Goal: Task Accomplishment & Management: Manage account settings

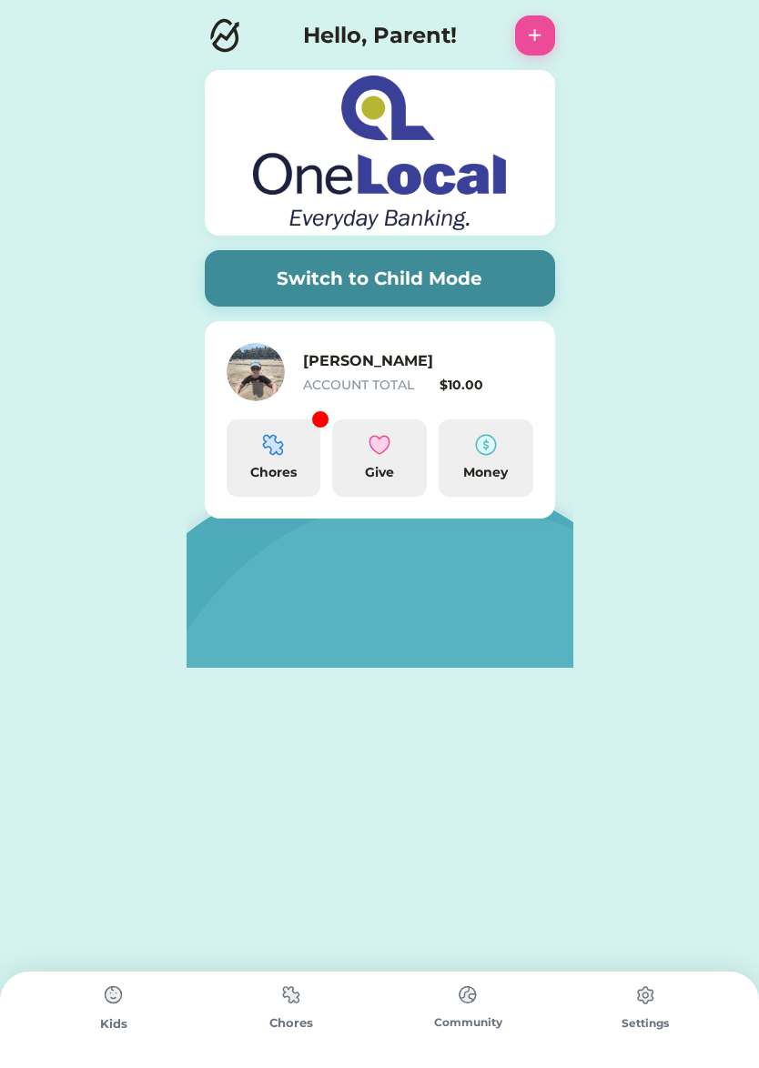
click at [263, 461] on div "Chores" at bounding box center [274, 457] width 95 height 77
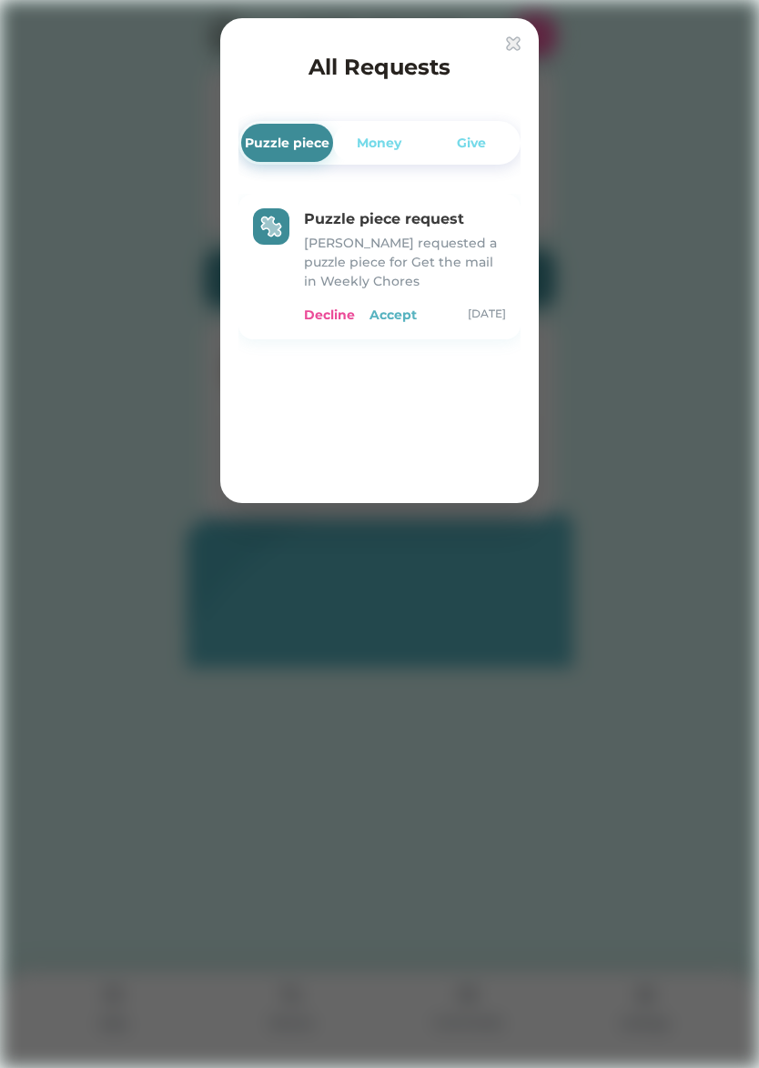
click at [398, 317] on div "Accept" at bounding box center [392, 315] width 47 height 19
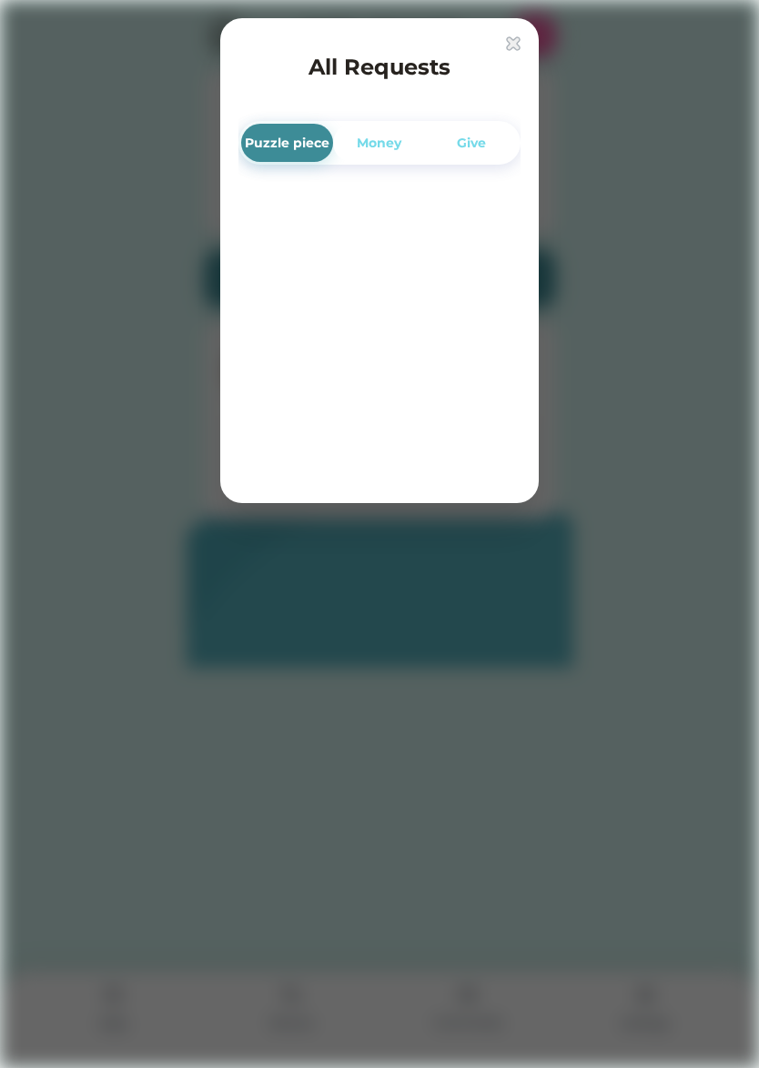
click at [293, 146] on div "Puzzle piece" at bounding box center [287, 143] width 85 height 19
click at [519, 38] on img at bounding box center [513, 43] width 15 height 15
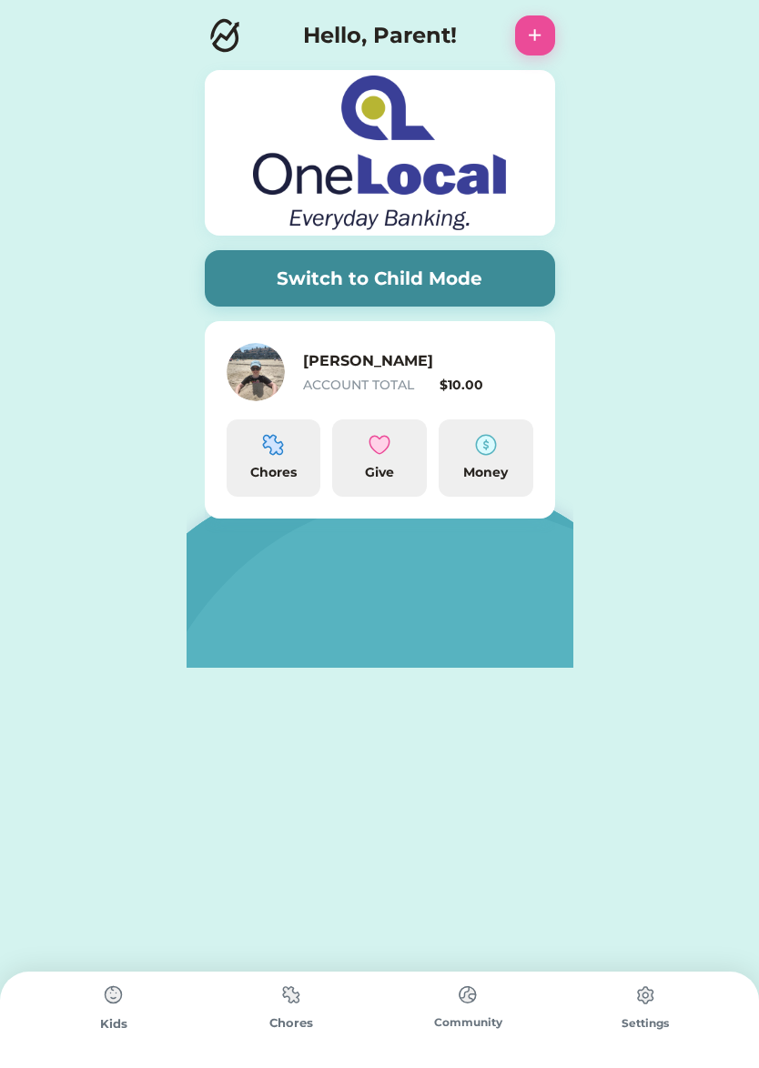
click at [295, 451] on div "Chores" at bounding box center [274, 457] width 95 height 77
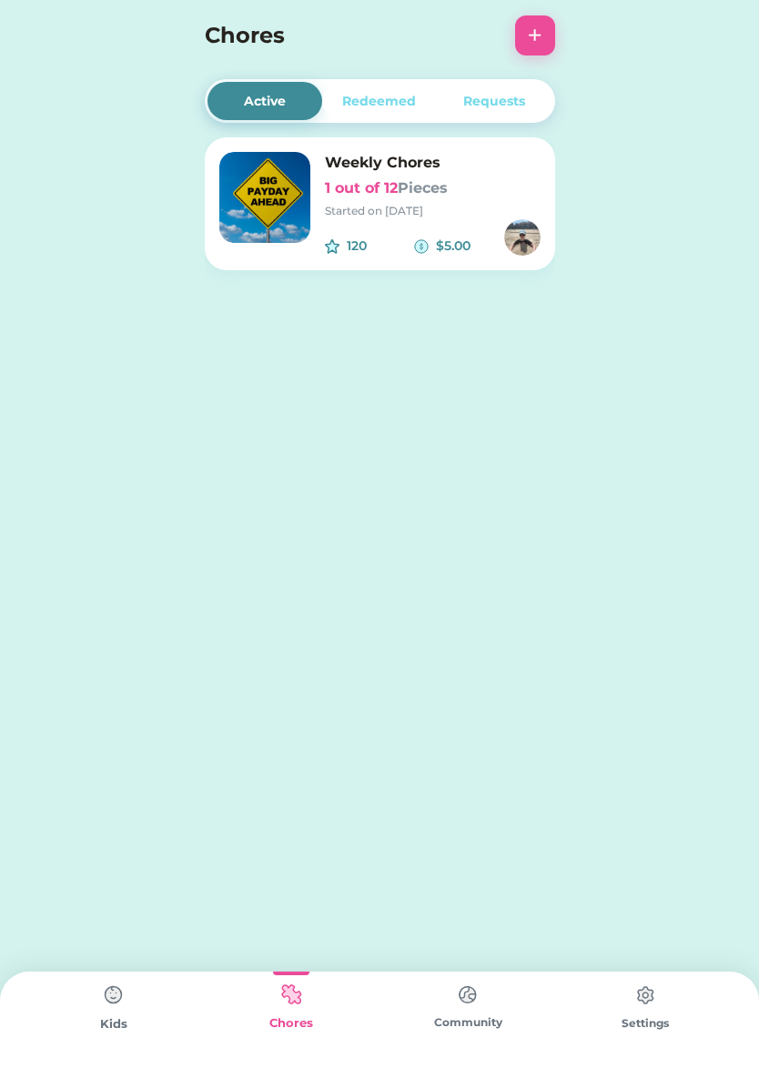
click at [413, 190] on font "Pieces" at bounding box center [423, 187] width 50 height 17
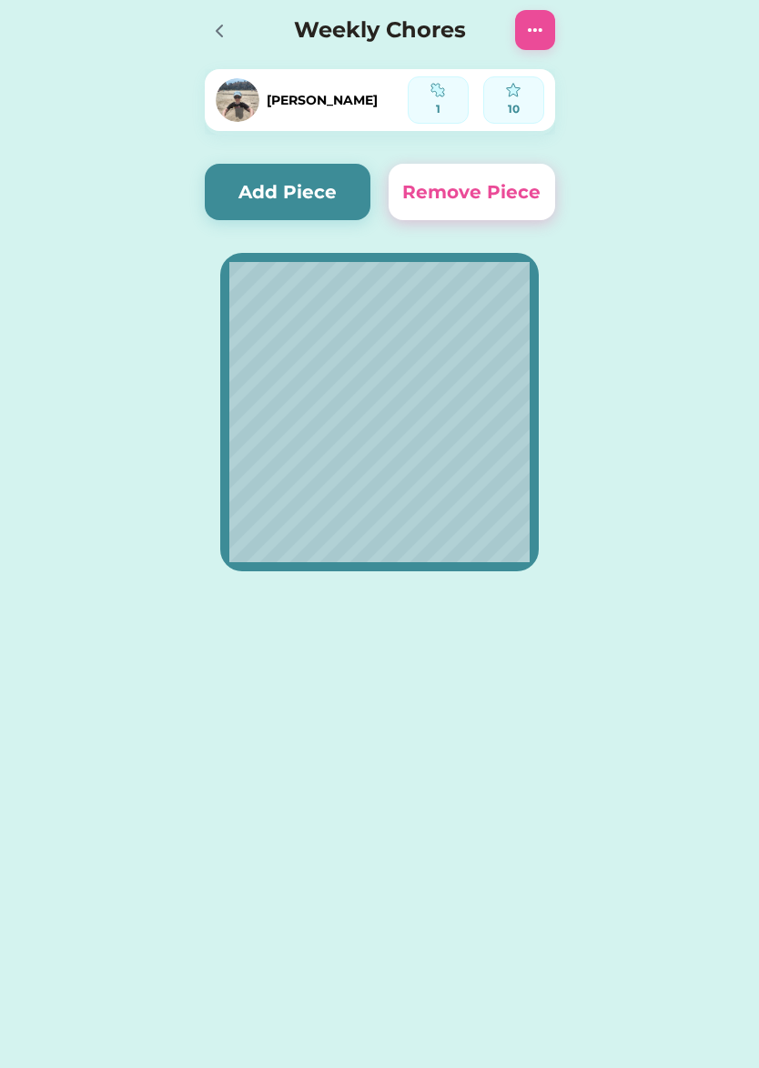
click at [217, 32] on icon at bounding box center [219, 30] width 5 height 11
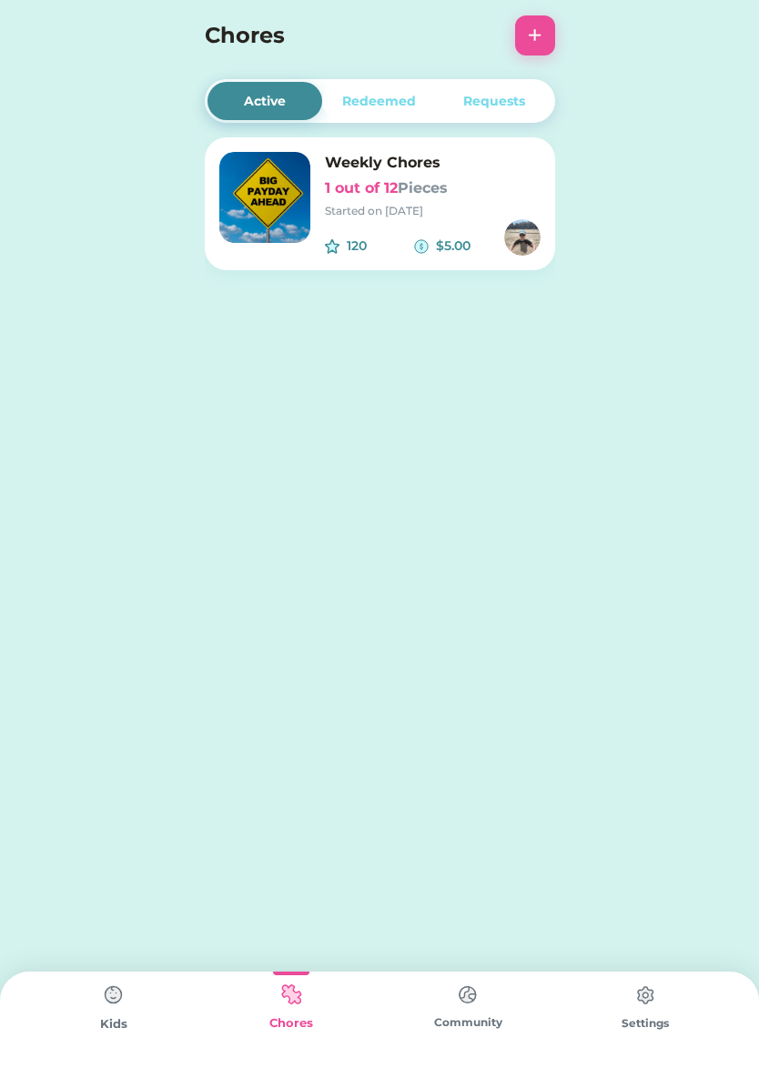
click at [640, 1005] on img at bounding box center [645, 995] width 36 height 36
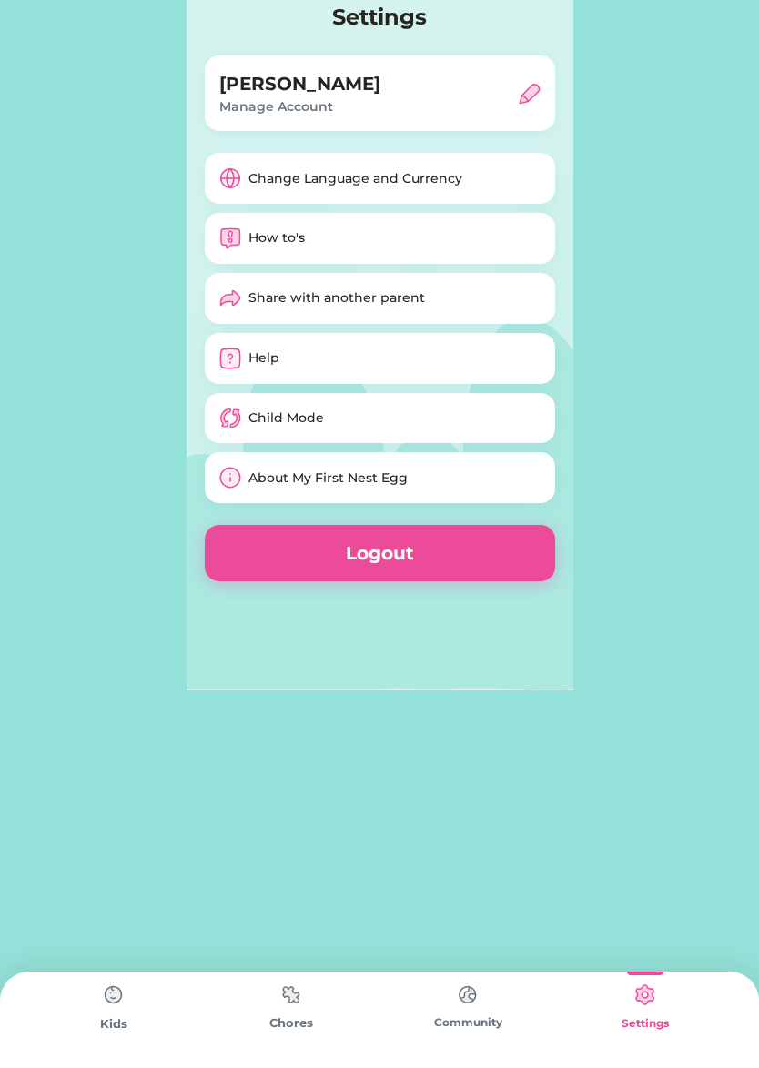
click at [290, 241] on div "How to's" at bounding box center [276, 237] width 56 height 19
click at [117, 991] on img at bounding box center [114, 995] width 36 height 36
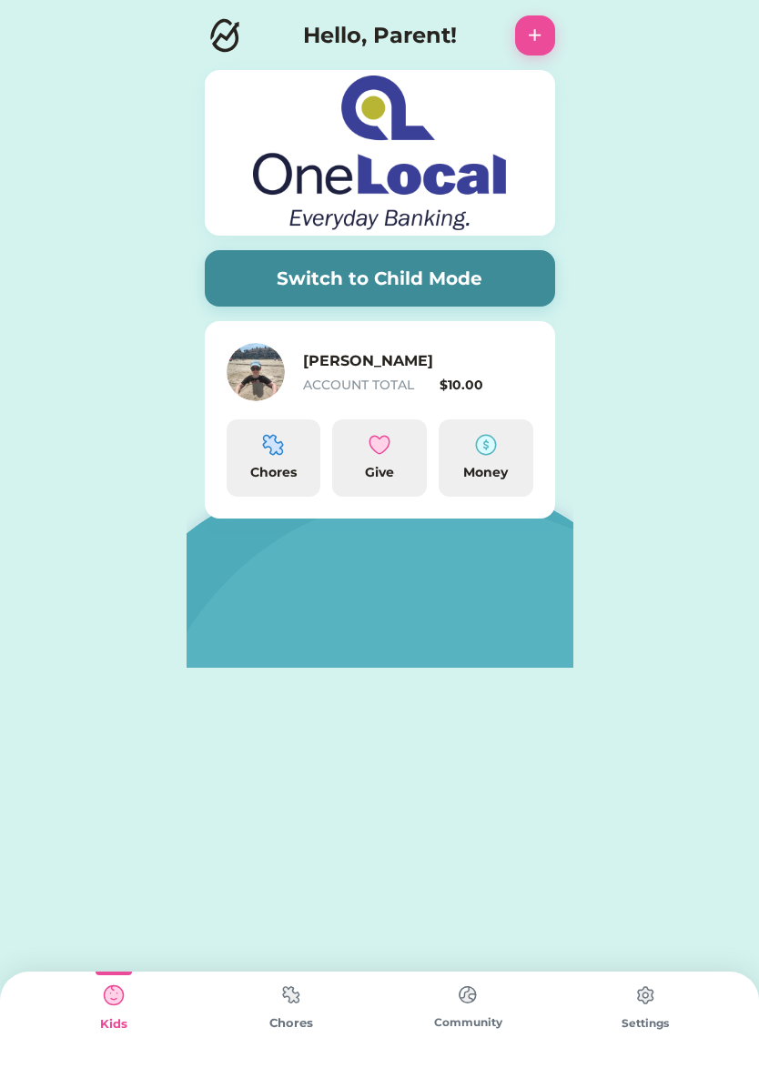
click at [290, 1008] on img at bounding box center [291, 994] width 36 height 35
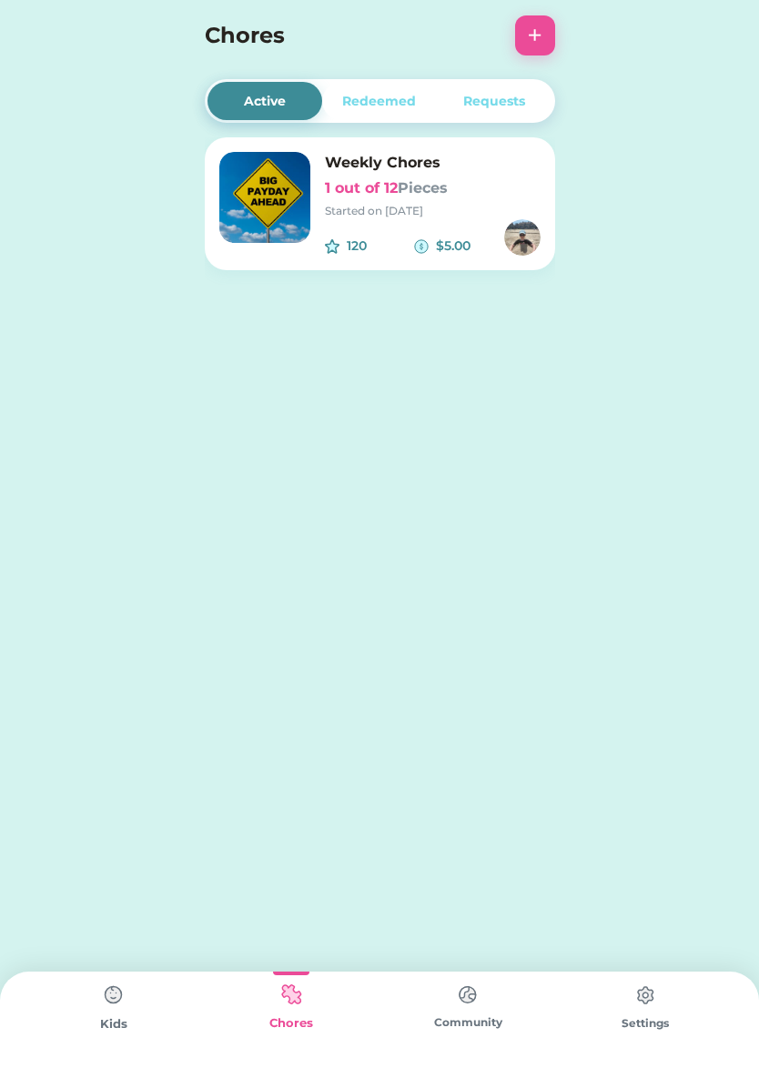
click at [375, 180] on h6 "1 out of 12 Pieces" at bounding box center [433, 188] width 216 height 22
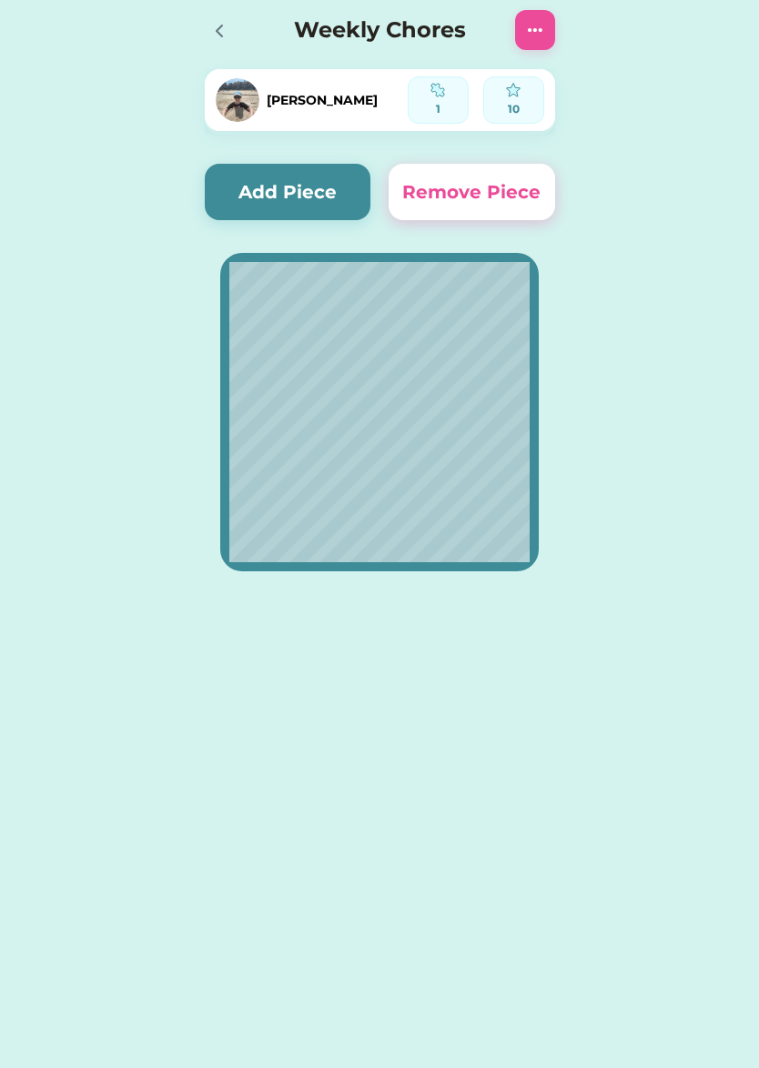
click at [217, 38] on icon at bounding box center [219, 31] width 22 height 22
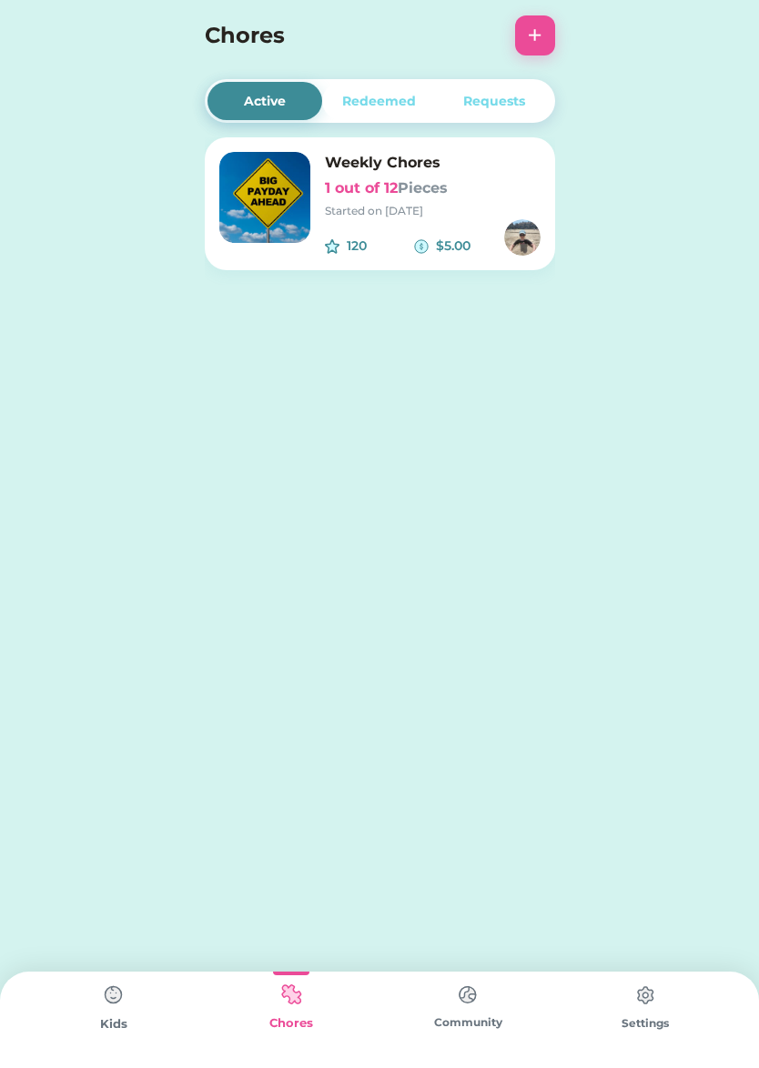
click at [130, 980] on img at bounding box center [114, 995] width 36 height 36
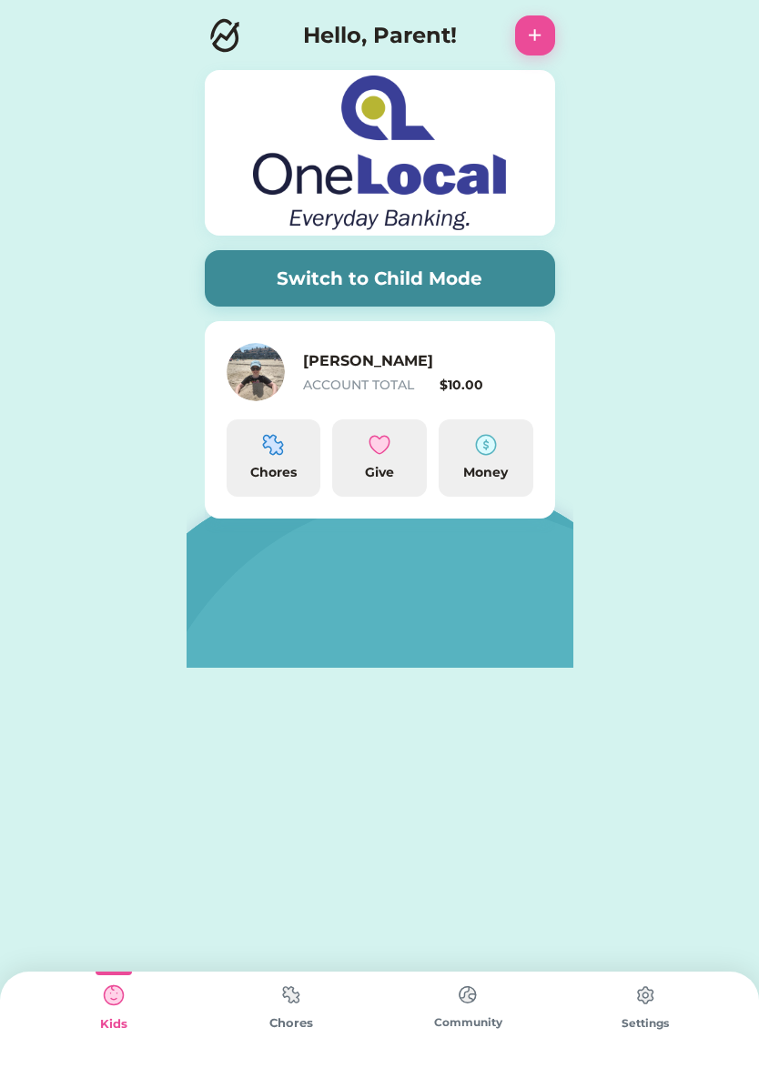
click at [392, 351] on h6 "[PERSON_NAME]" at bounding box center [394, 361] width 182 height 22
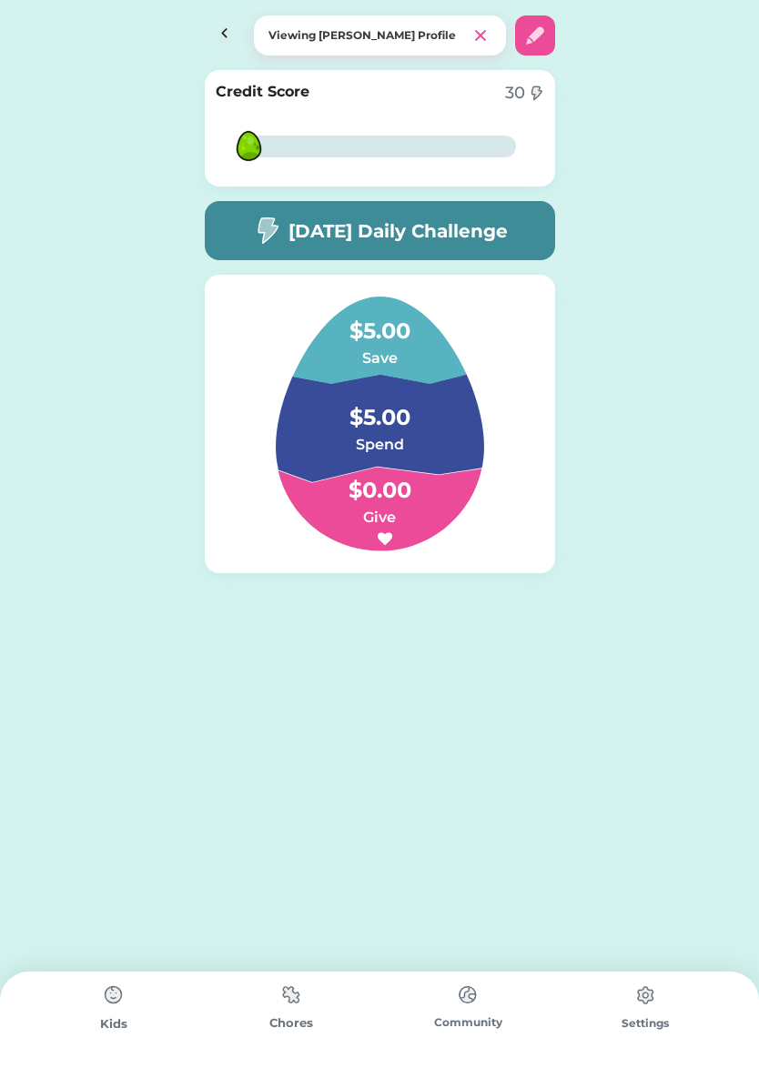
click at [235, 114] on div "Credit Score 30 4% 4%" at bounding box center [380, 128] width 350 height 116
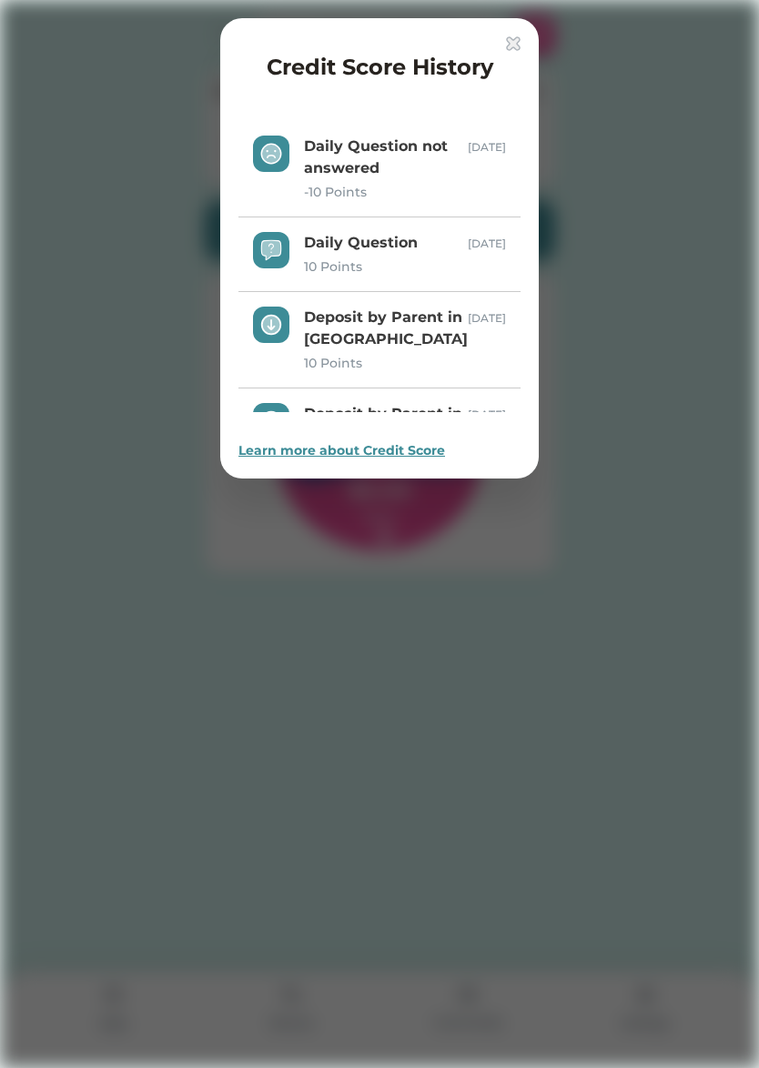
click at [377, 447] on div "Learn more about Credit Score" at bounding box center [379, 450] width 282 height 19
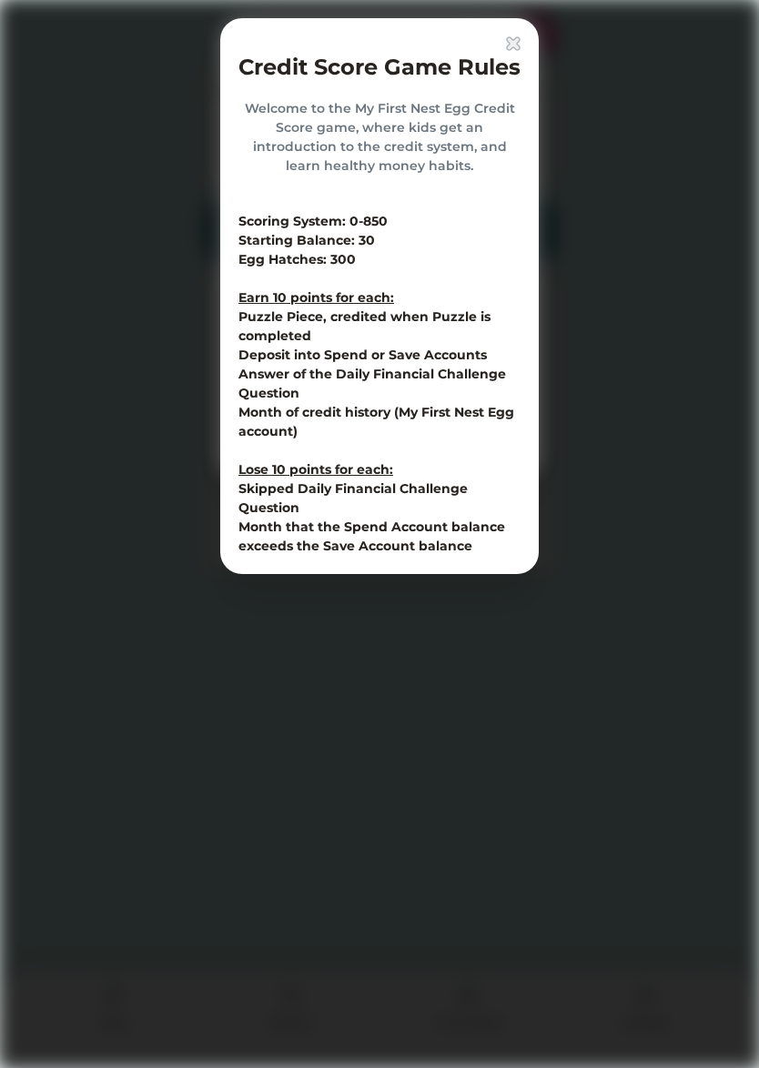
click at [510, 44] on img at bounding box center [513, 43] width 15 height 15
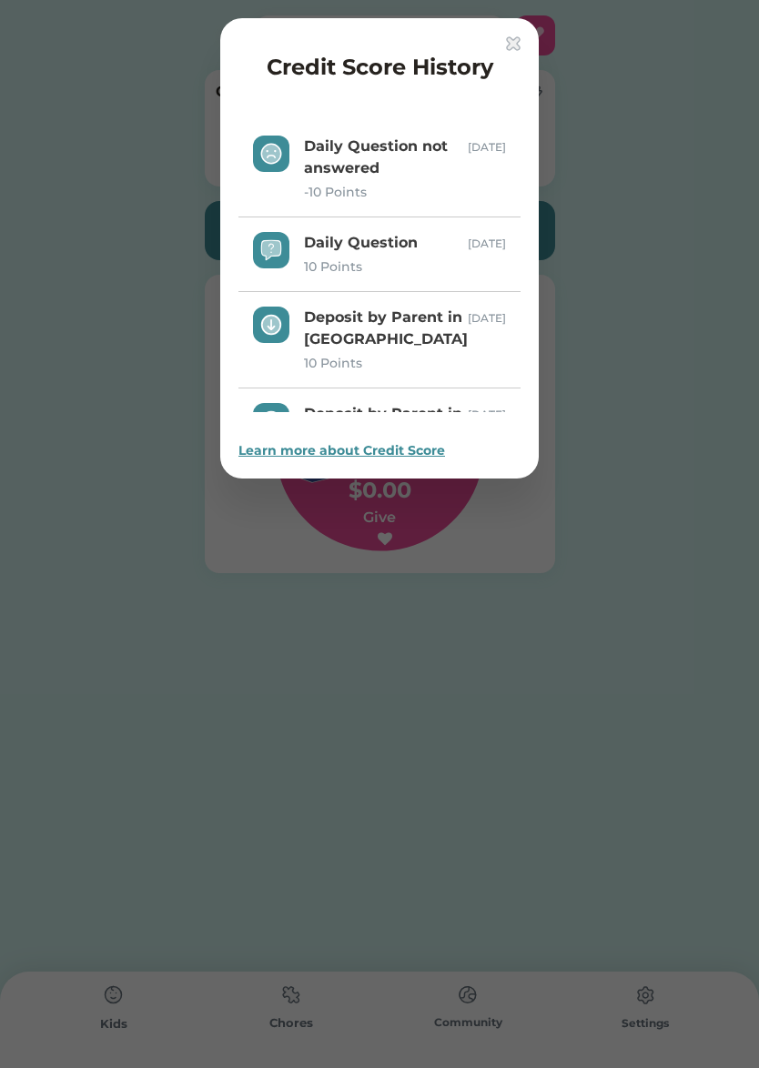
click at [509, 44] on img at bounding box center [513, 43] width 15 height 15
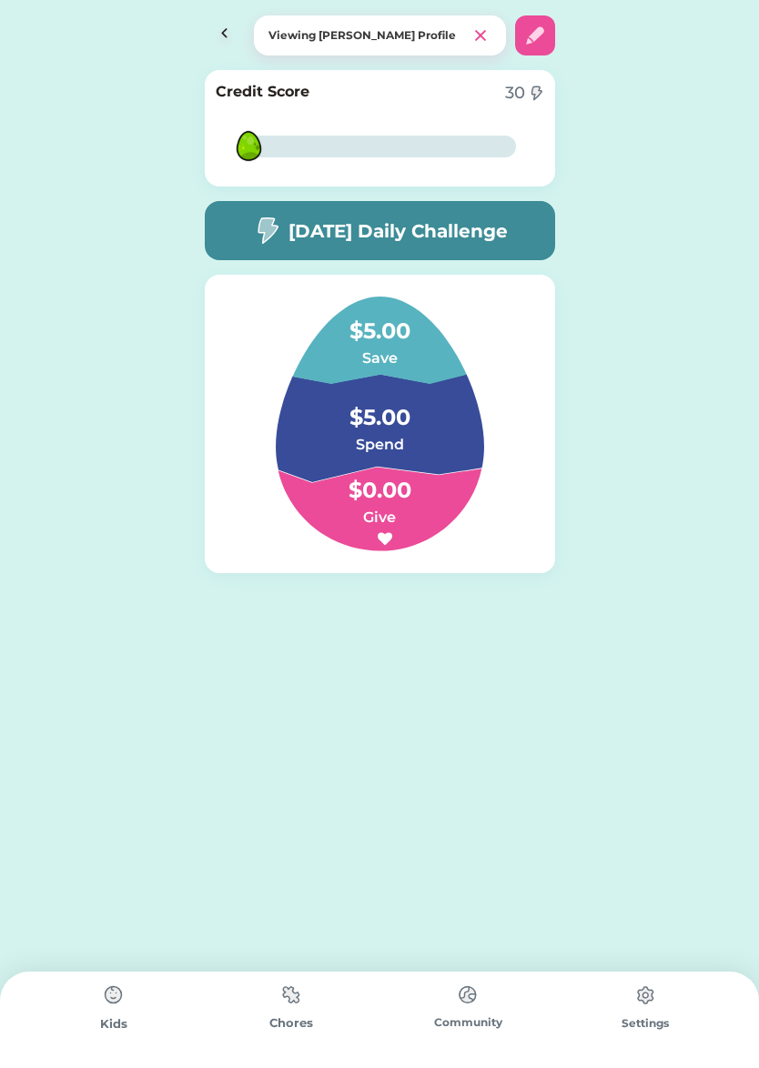
click at [472, 1004] on img at bounding box center [467, 994] width 36 height 35
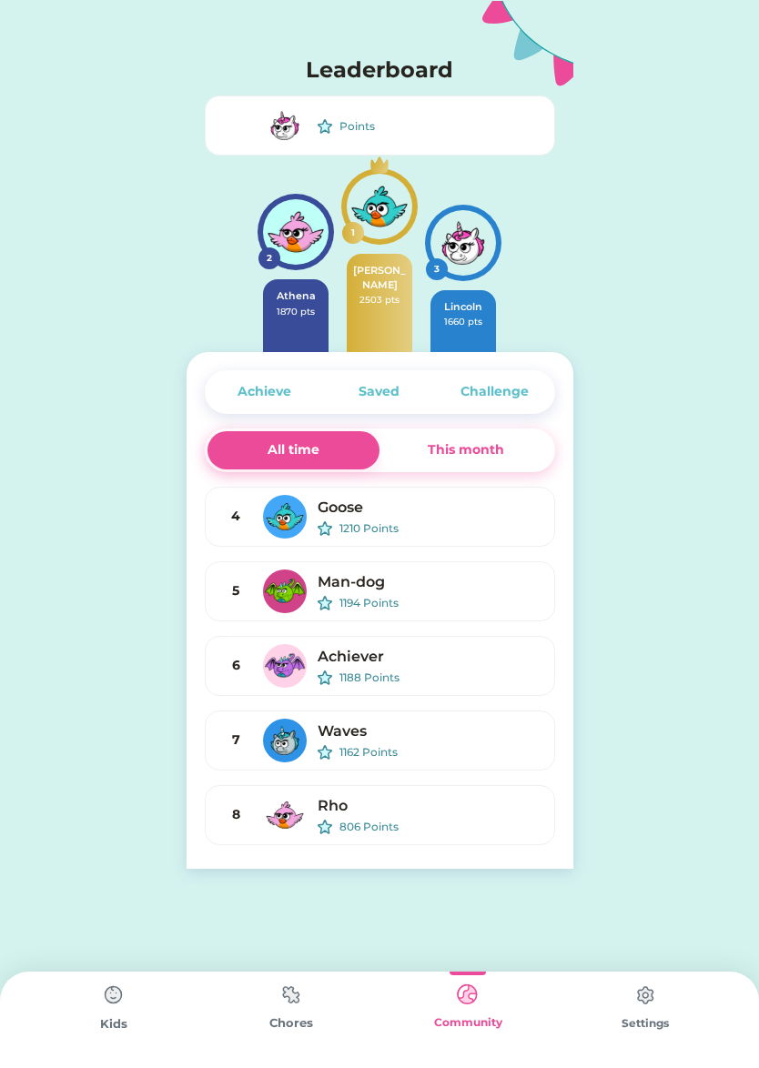
drag, startPoint x: 458, startPoint y: 705, endPoint x: 531, endPoint y: 705, distance: 72.8
click at [521, 704] on div "6 Achiever 1188 Points" at bounding box center [380, 673] width 350 height 75
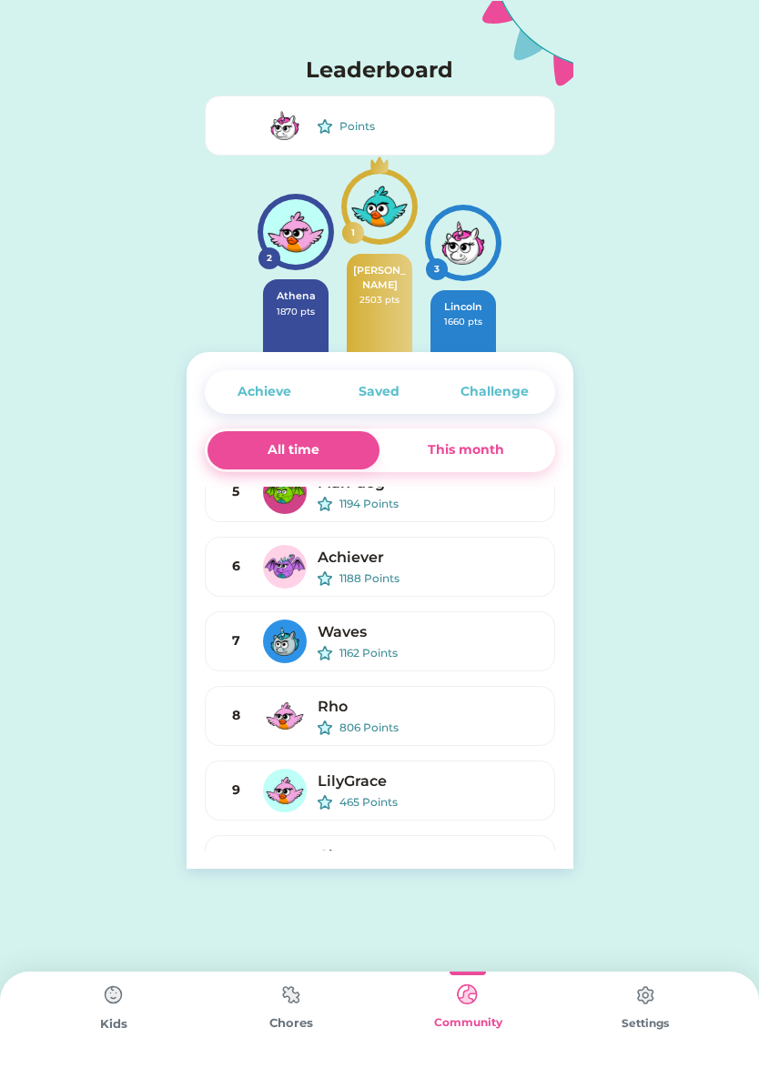
scroll to position [181, 0]
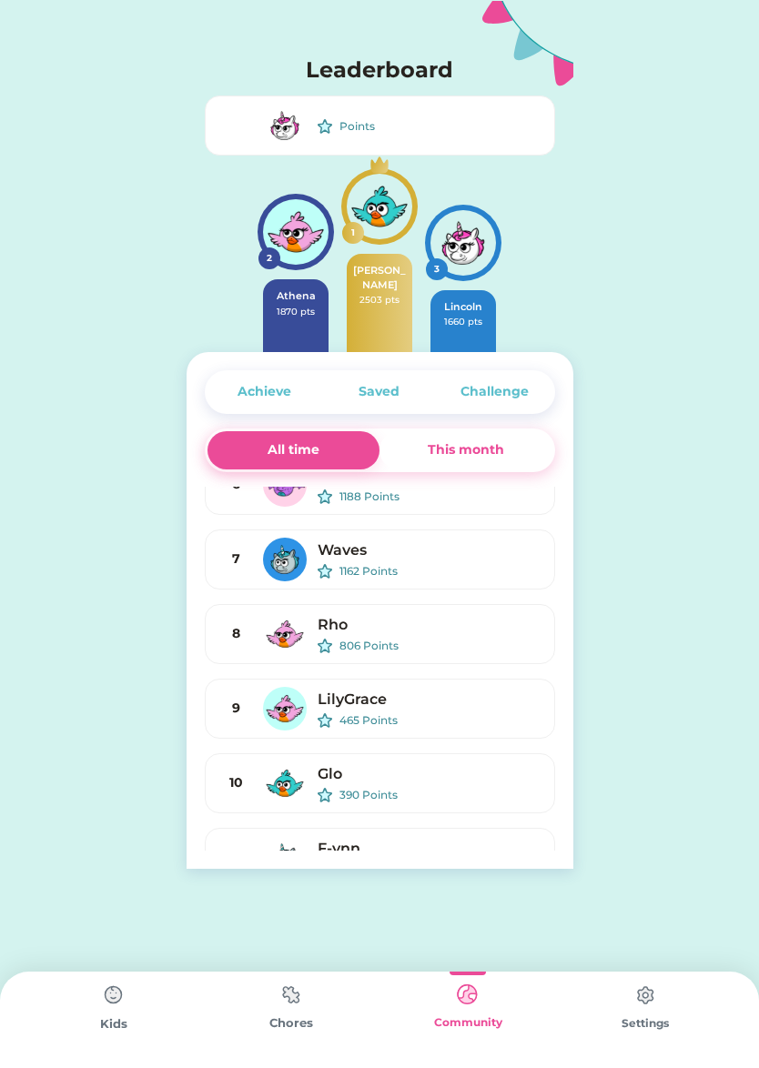
drag, startPoint x: 377, startPoint y: 551, endPoint x: 368, endPoint y: 554, distance: 9.5
click at [376, 551] on div "Waves" at bounding box center [428, 550] width 222 height 22
drag, startPoint x: 360, startPoint y: 554, endPoint x: 356, endPoint y: 567, distance: 13.5
click at [358, 554] on div "Waves" at bounding box center [428, 550] width 222 height 22
click at [354, 576] on div "1162 Points" at bounding box center [439, 571] width 200 height 16
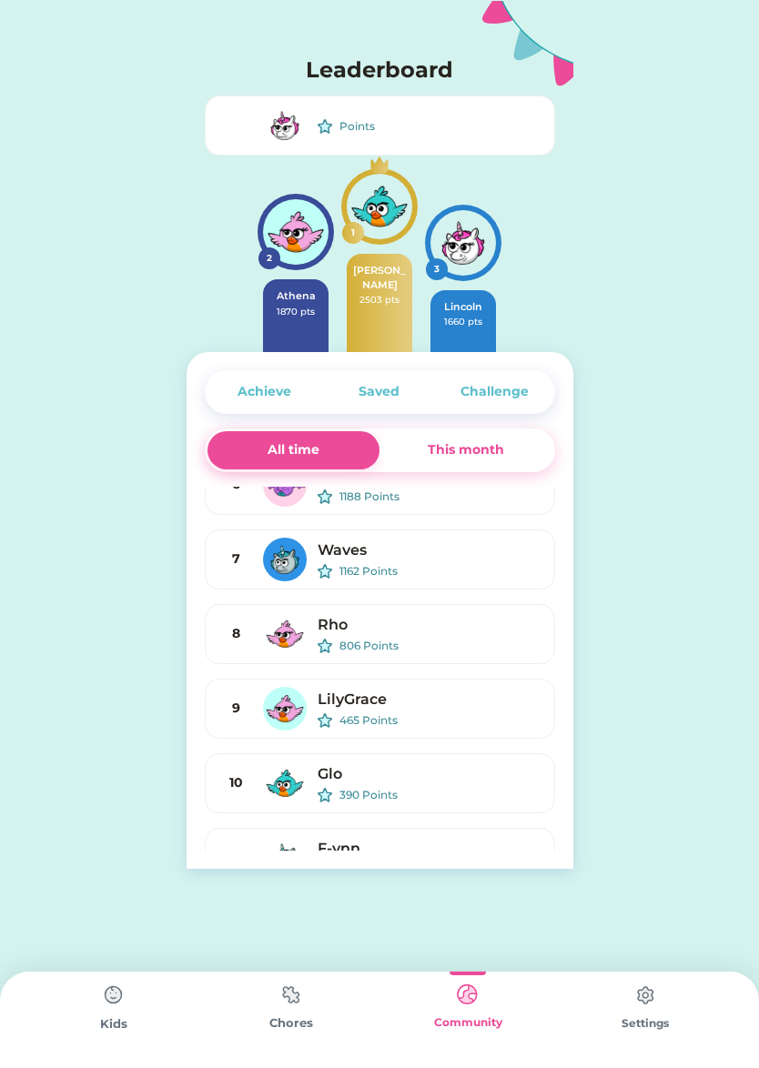
click at [287, 560] on img at bounding box center [285, 560] width 44 height 44
drag, startPoint x: 278, startPoint y: 561, endPoint x: 317, endPoint y: 553, distance: 39.1
click at [278, 561] on img at bounding box center [285, 560] width 44 height 44
click at [479, 445] on div "This month" at bounding box center [466, 449] width 76 height 19
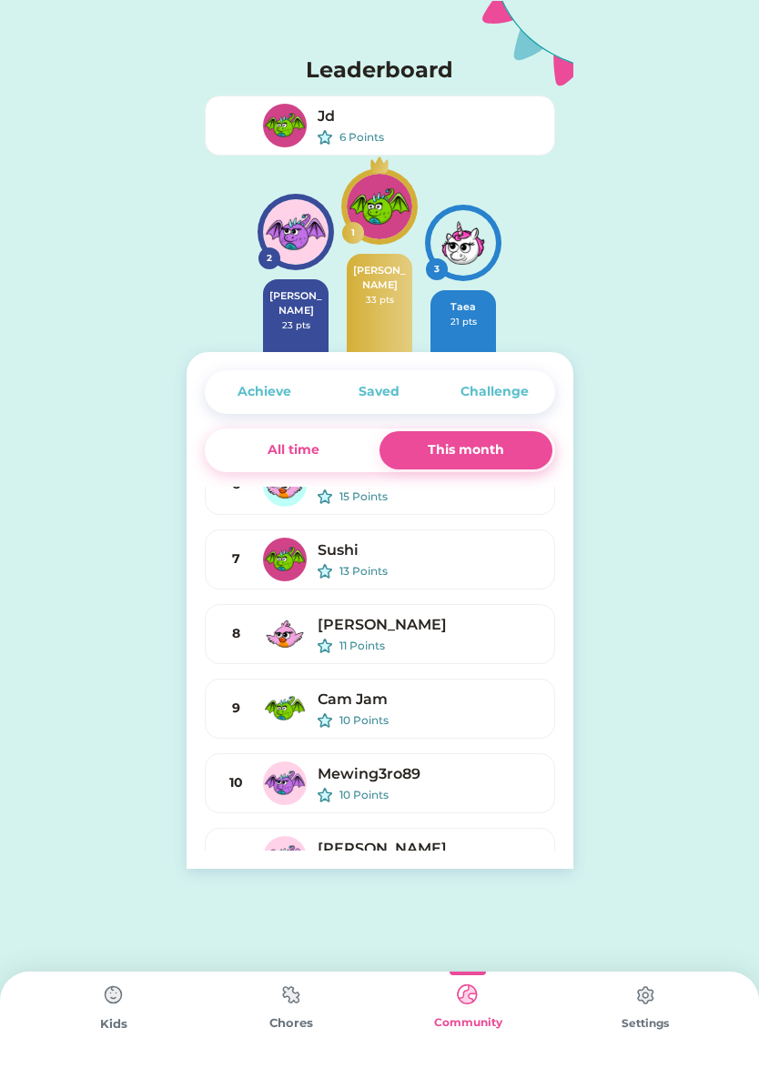
click at [115, 997] on img at bounding box center [114, 995] width 36 height 36
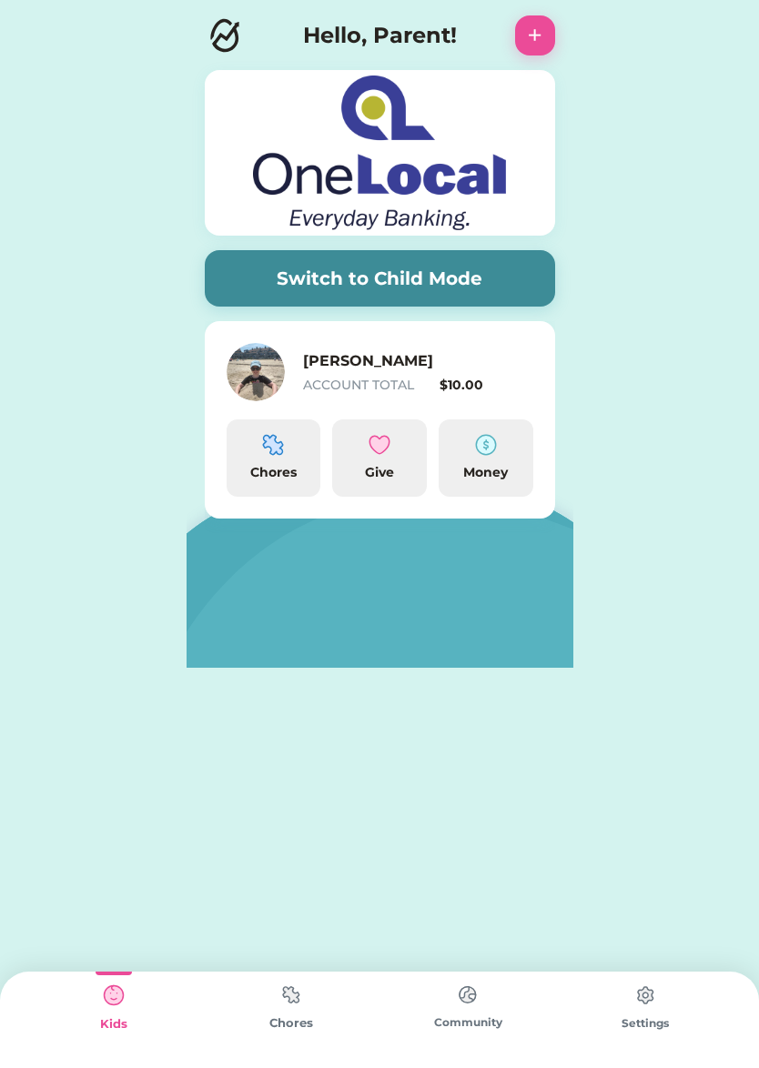
click at [429, 277] on button "Switch to Child Mode" at bounding box center [380, 278] width 350 height 56
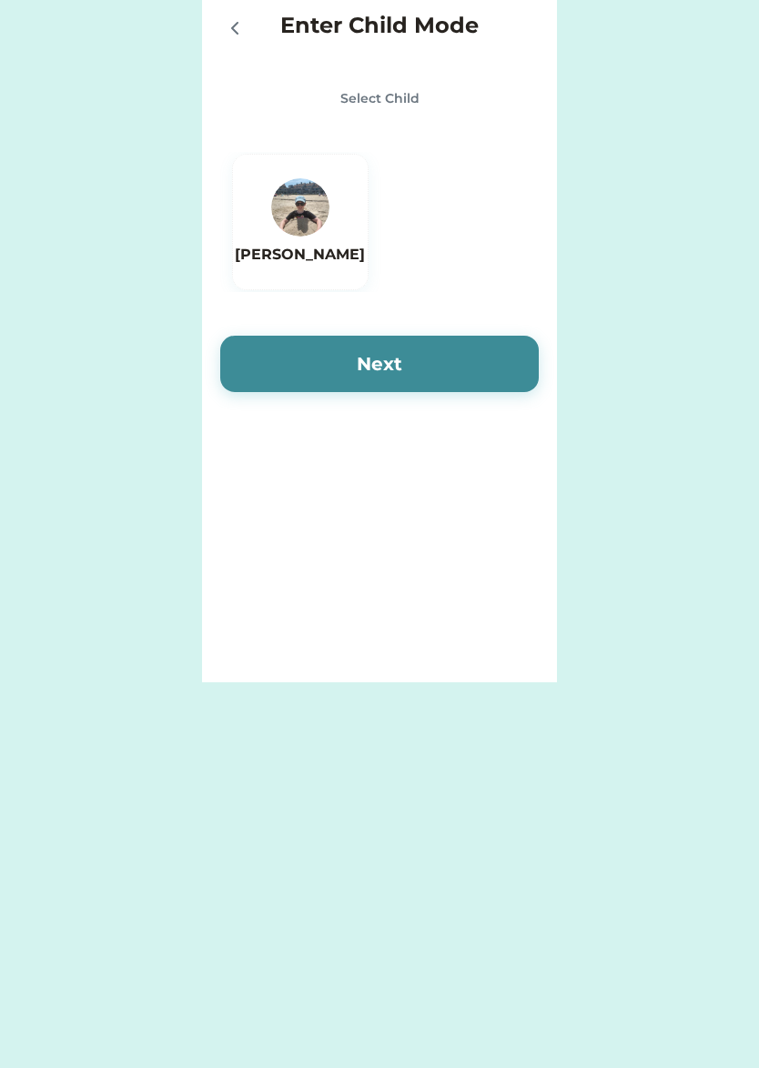
click at [293, 211] on img at bounding box center [300, 207] width 58 height 58
click at [406, 365] on button "Next" at bounding box center [379, 364] width 318 height 56
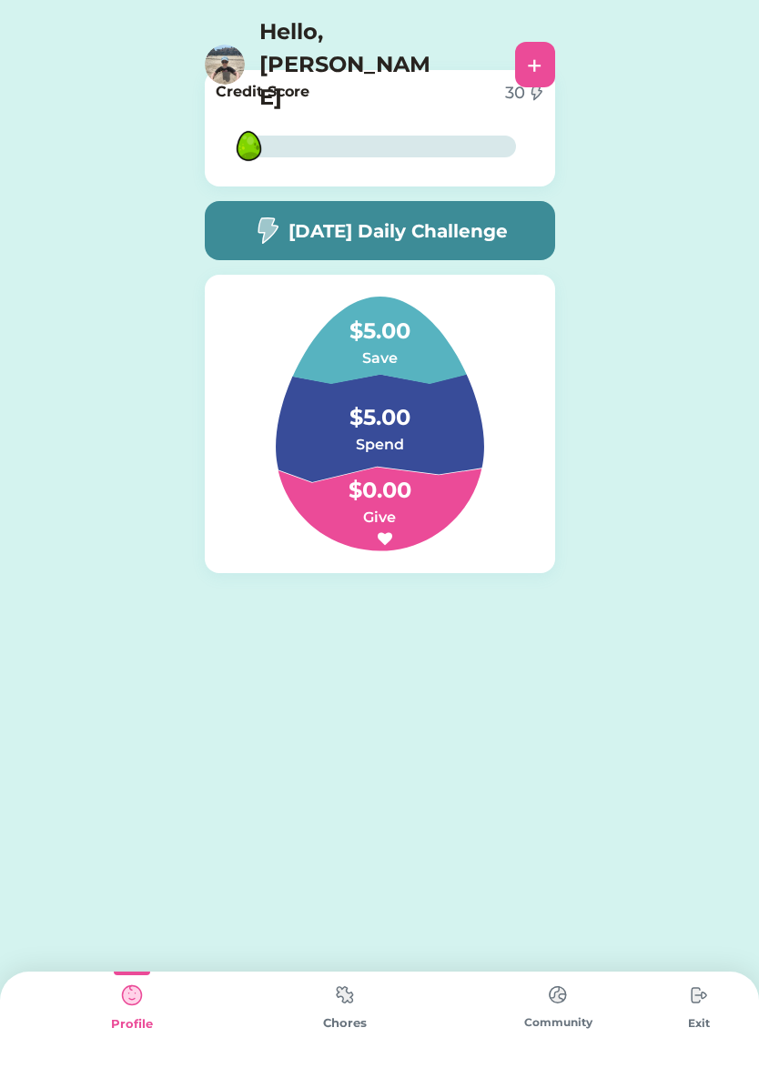
click at [132, 1002] on img at bounding box center [132, 995] width 36 height 36
click at [519, 42] on div "+" at bounding box center [535, 64] width 40 height 45
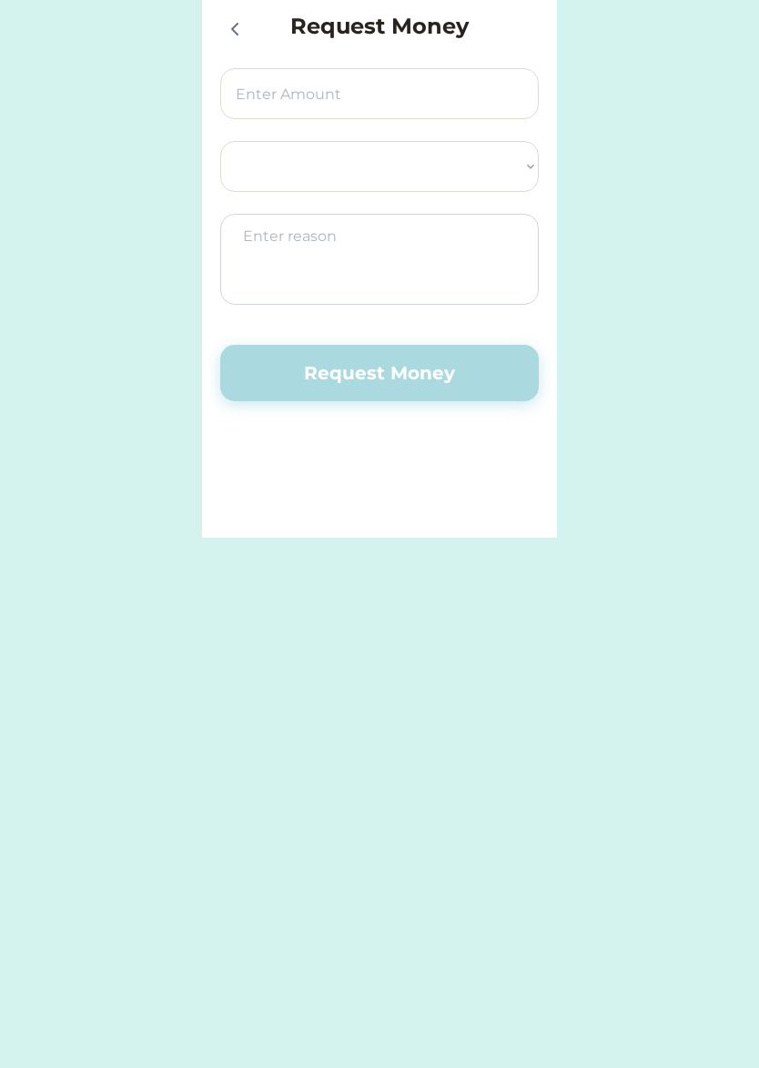
select select ""PLACEHOLDER_1427118222253""
click at [237, 27] on icon at bounding box center [235, 29] width 22 height 22
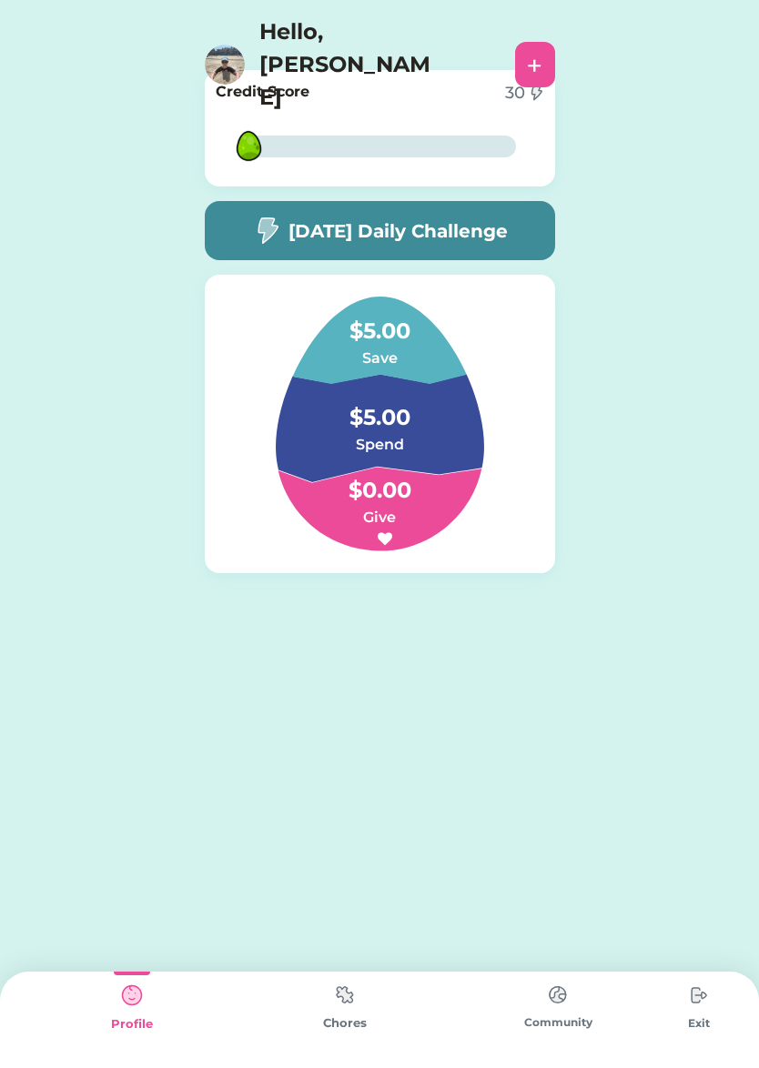
click at [342, 990] on img at bounding box center [345, 994] width 36 height 35
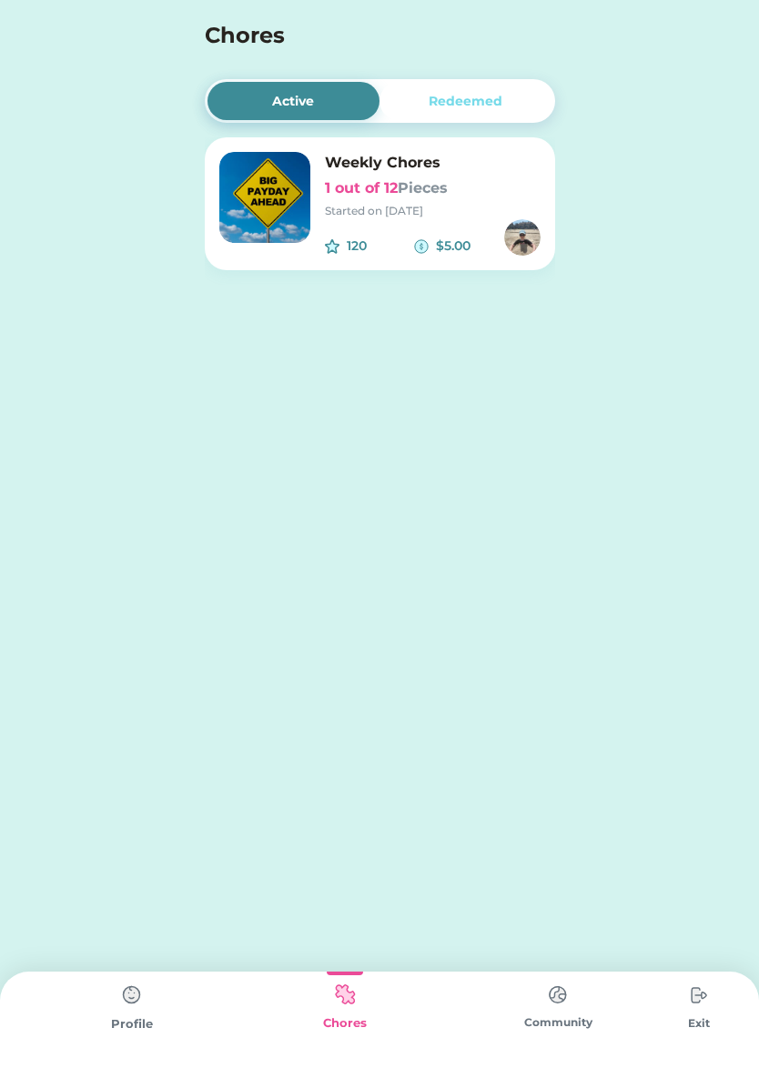
click at [399, 230] on div "120 $5.00" at bounding box center [433, 237] width 216 height 36
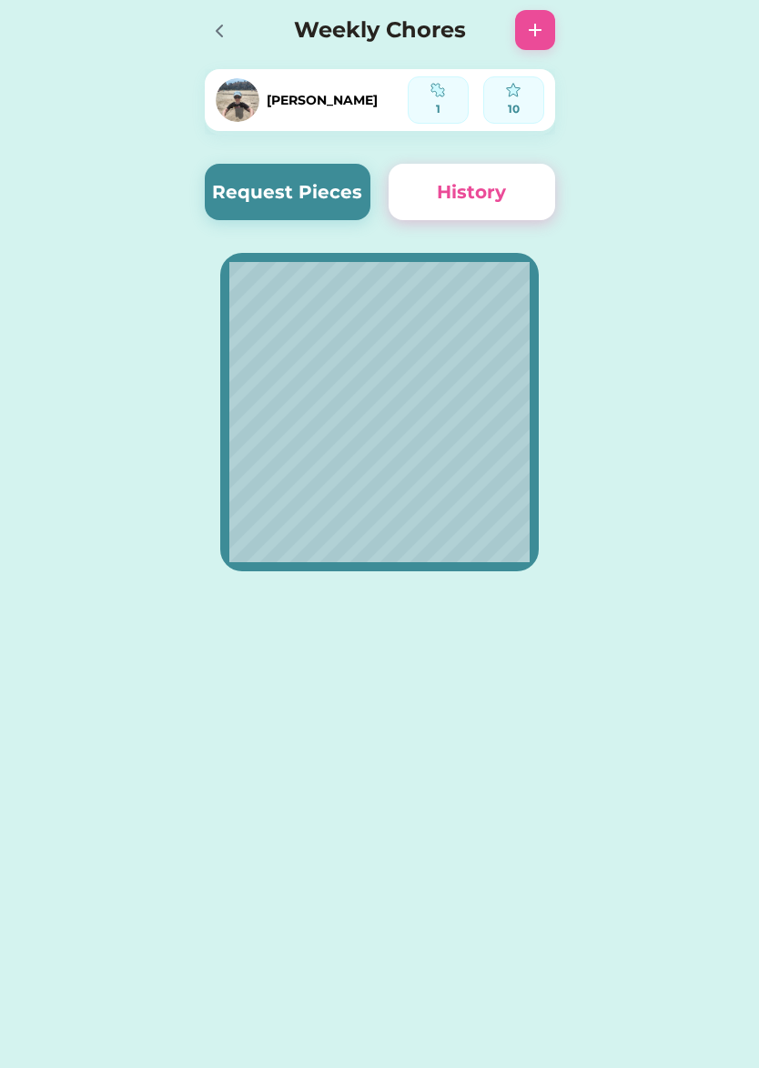
click at [538, 36] on img at bounding box center [535, 30] width 22 height 22
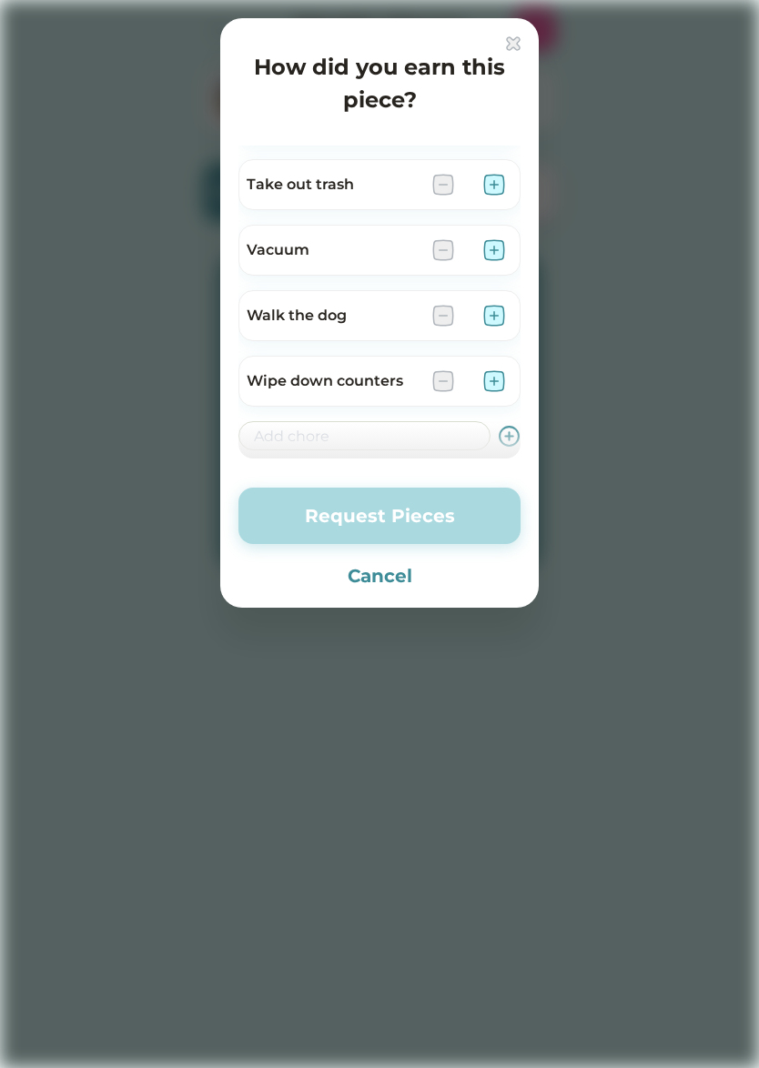
scroll to position [1035, 0]
click at [378, 575] on button "Cancel" at bounding box center [379, 575] width 282 height 27
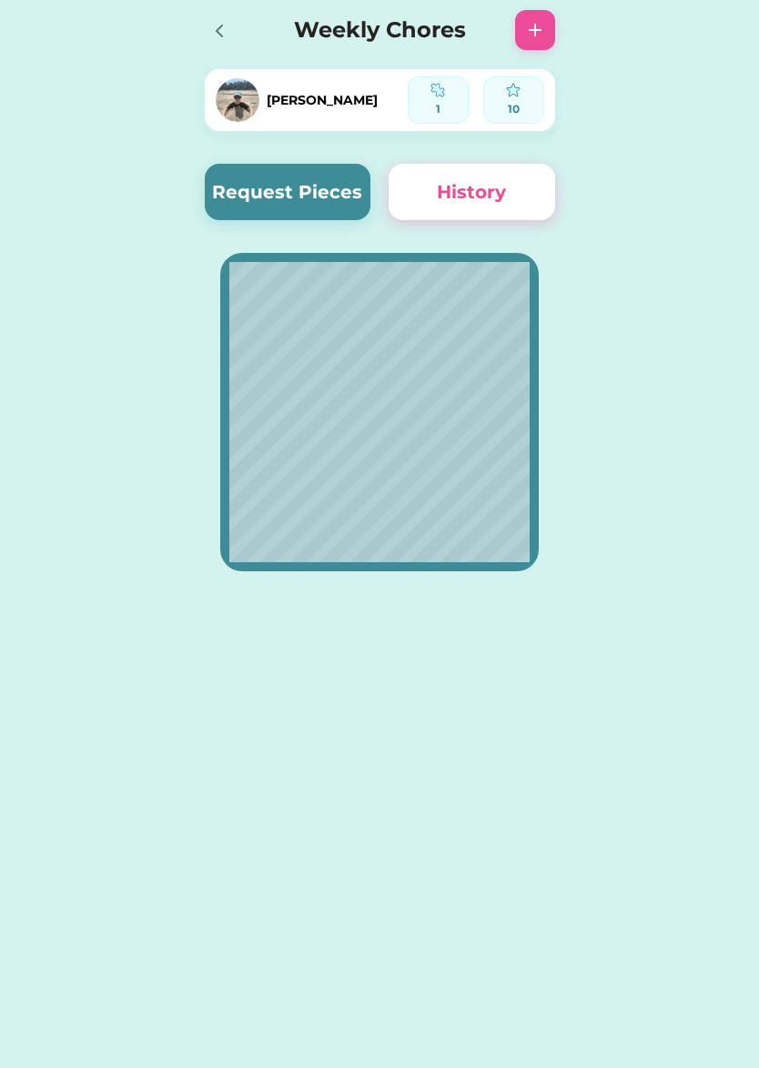
click at [221, 34] on icon at bounding box center [219, 31] width 22 height 22
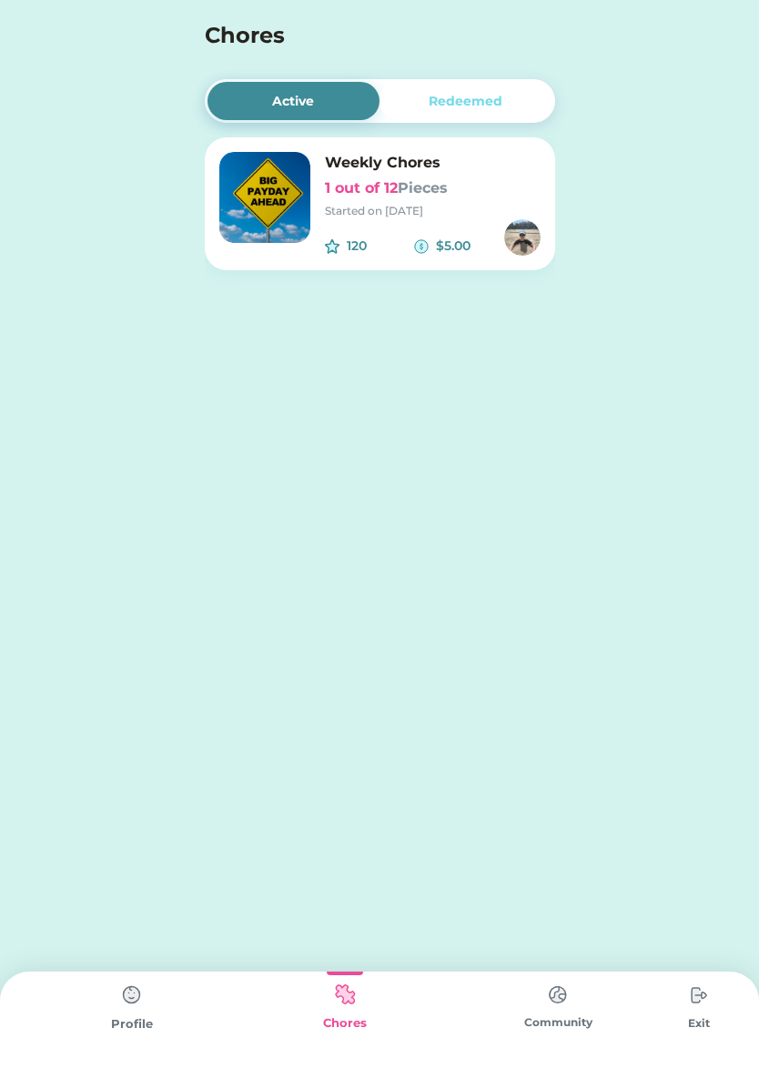
click at [461, 103] on div "Redeemed" at bounding box center [465, 101] width 74 height 19
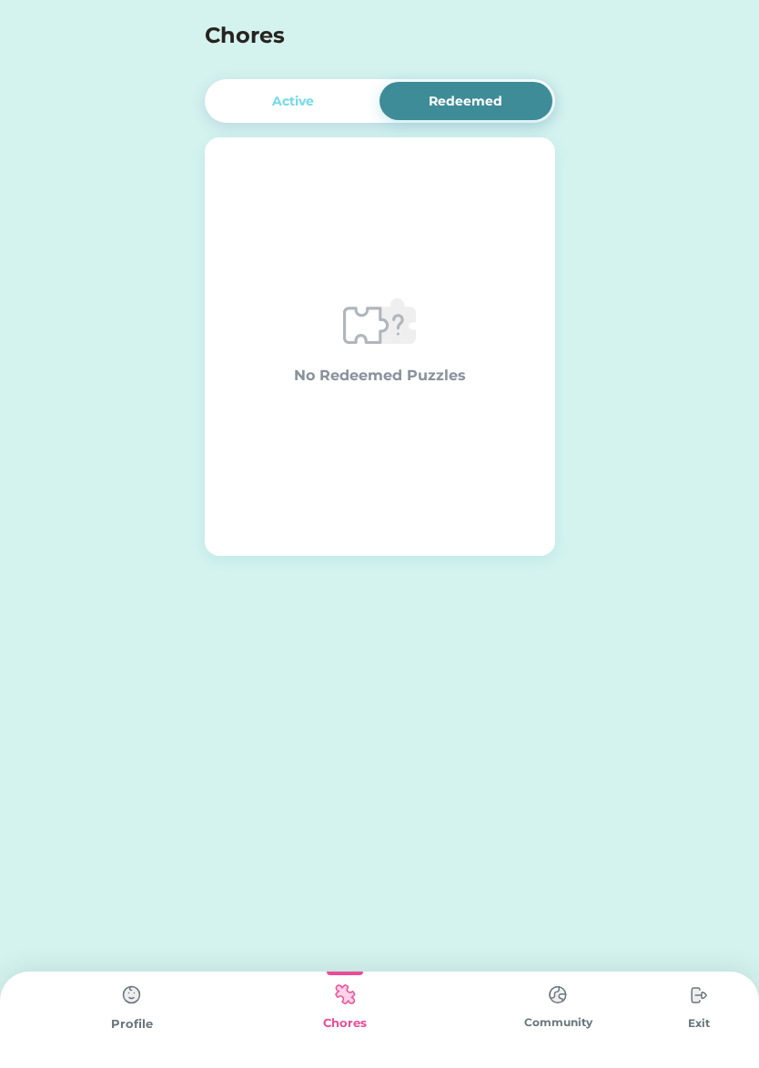
click at [327, 101] on div "Active" at bounding box center [293, 101] width 173 height 38
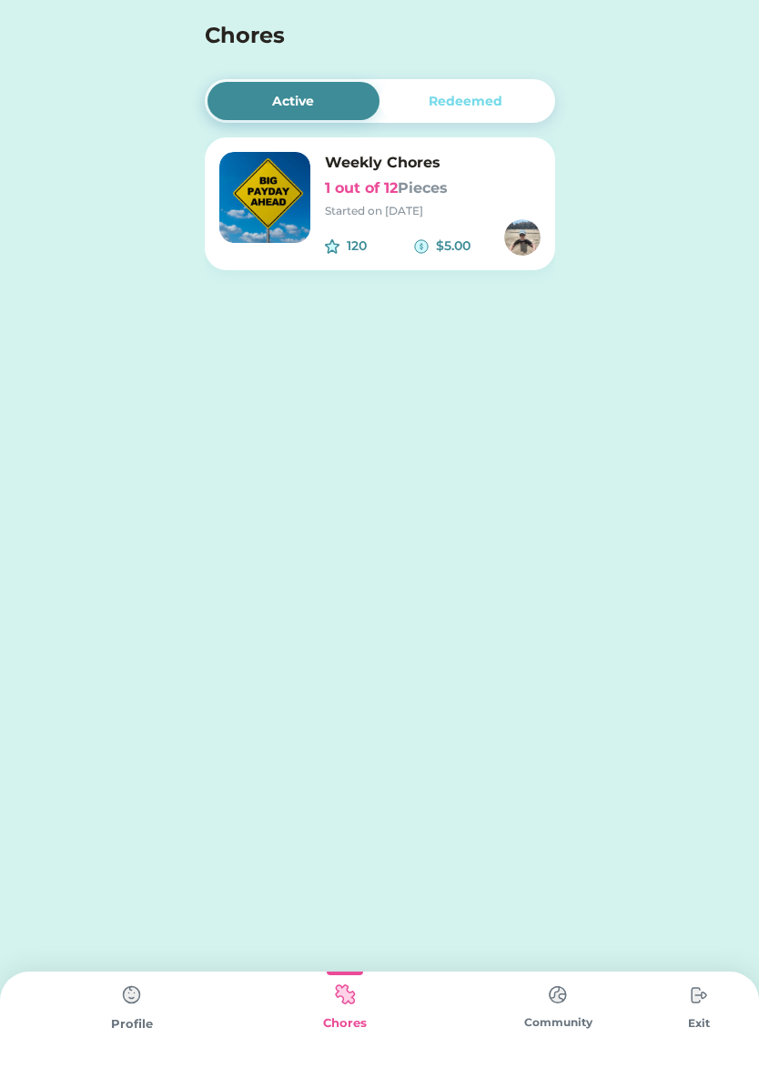
click at [464, 106] on div "Redeemed" at bounding box center [465, 101] width 74 height 19
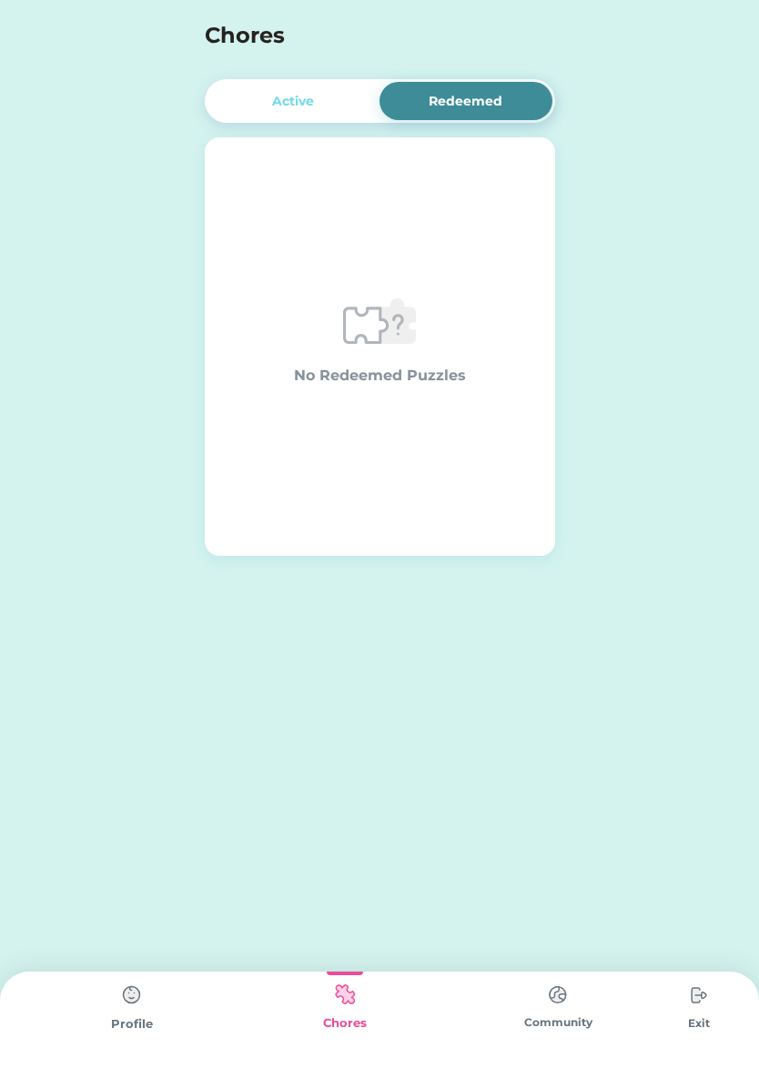
click at [290, 101] on div "Active" at bounding box center [293, 101] width 42 height 19
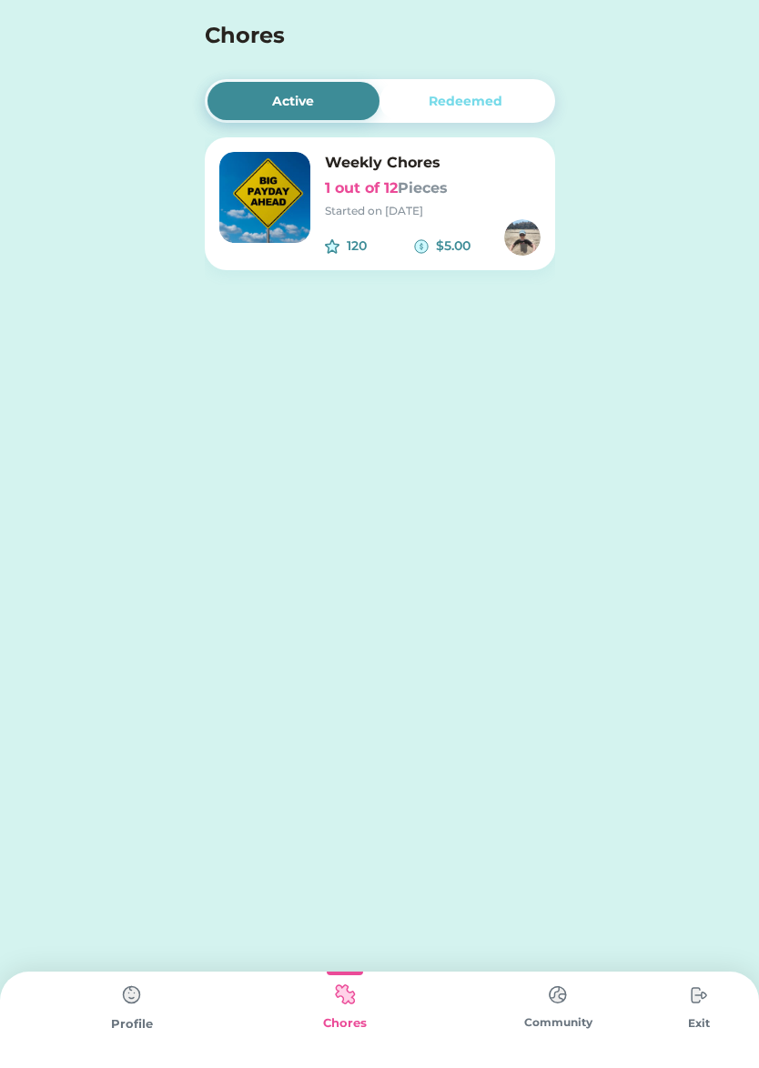
click at [132, 1001] on img at bounding box center [132, 995] width 36 height 36
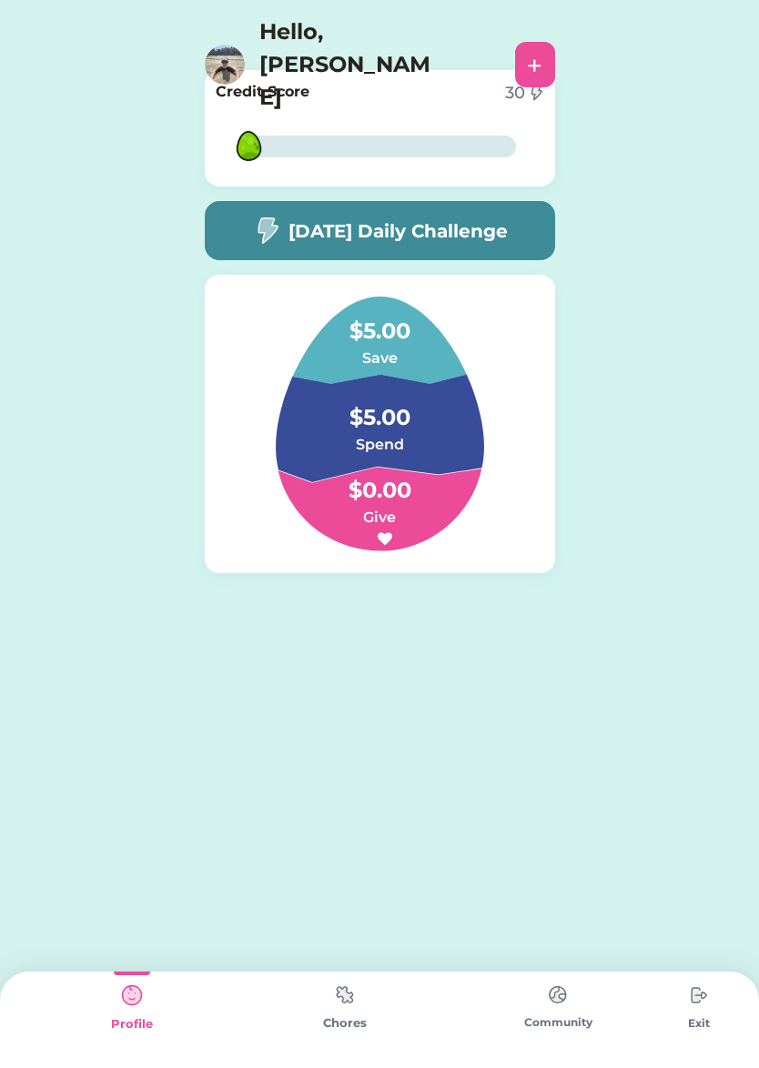
drag, startPoint x: 748, startPoint y: 710, endPoint x: 361, endPoint y: 931, distance: 444.9
click at [350, 1000] on img at bounding box center [345, 994] width 36 height 35
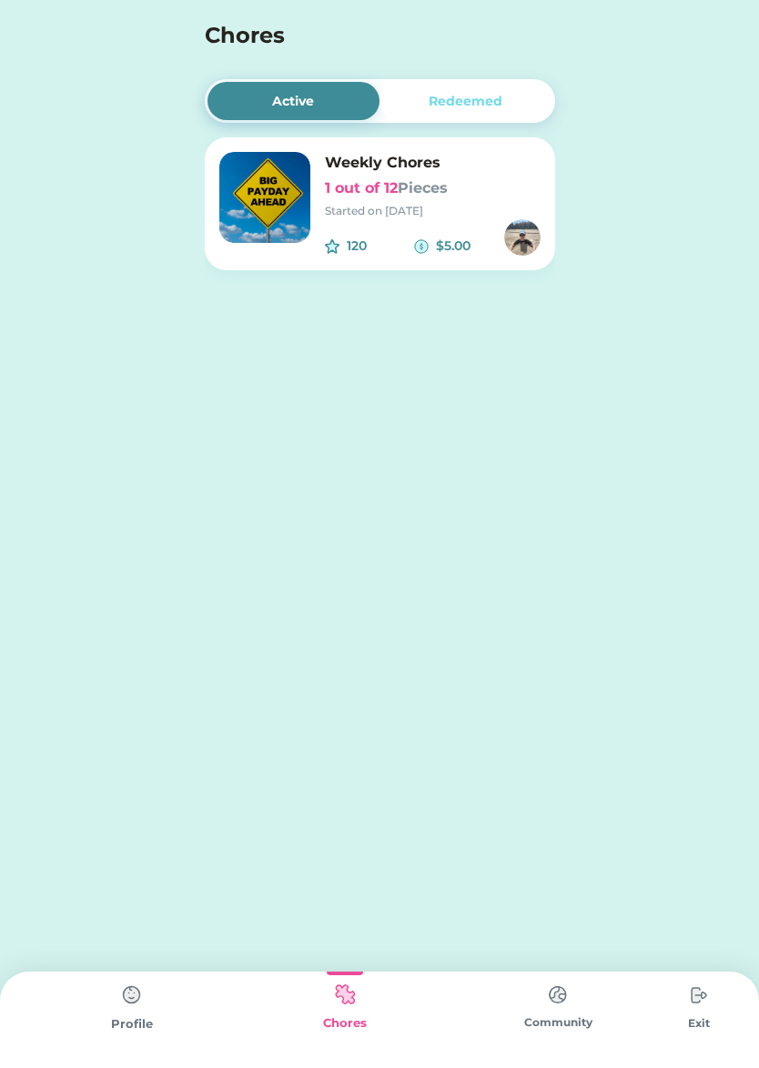
click at [423, 216] on div "Started on 9/13/25" at bounding box center [433, 211] width 216 height 16
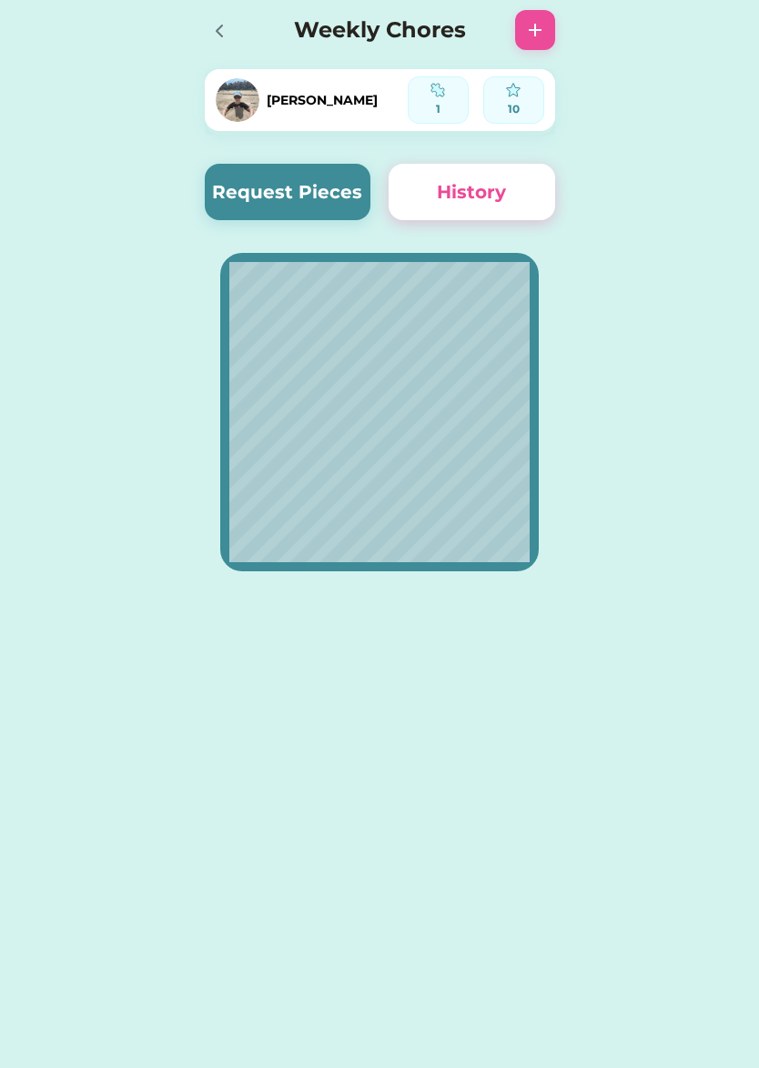
click at [287, 186] on button "Request Pieces" at bounding box center [288, 192] width 166 height 56
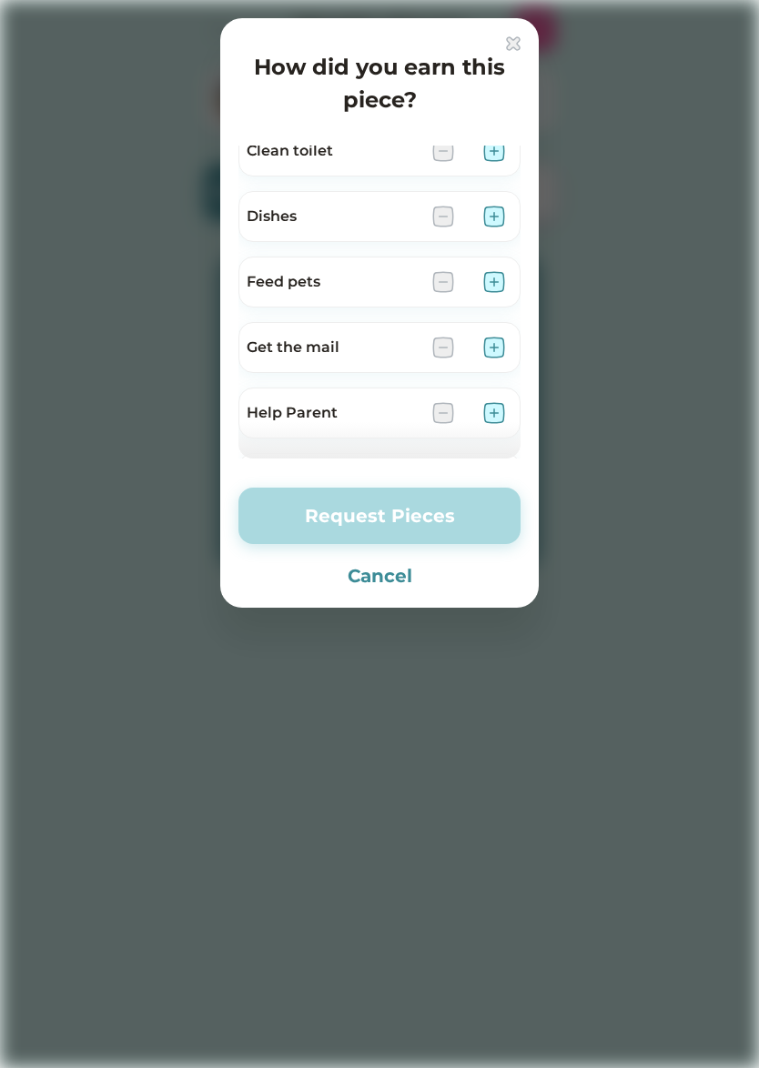
scroll to position [313, 0]
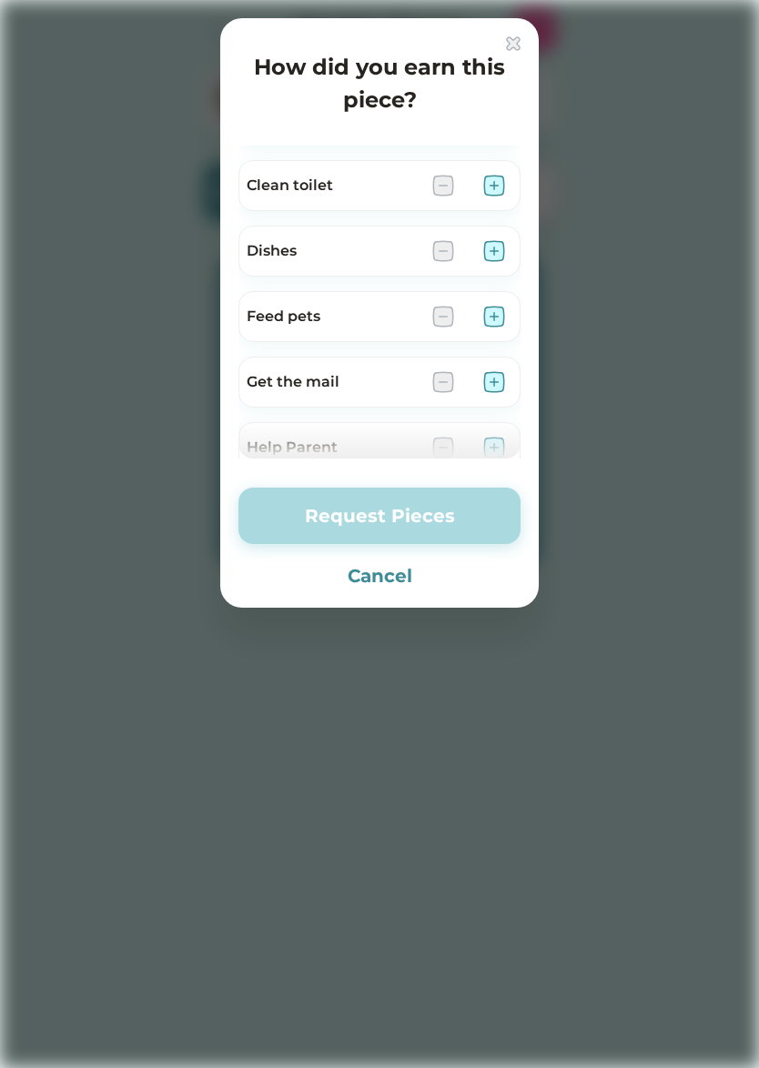
click at [488, 317] on img at bounding box center [494, 317] width 22 height 22
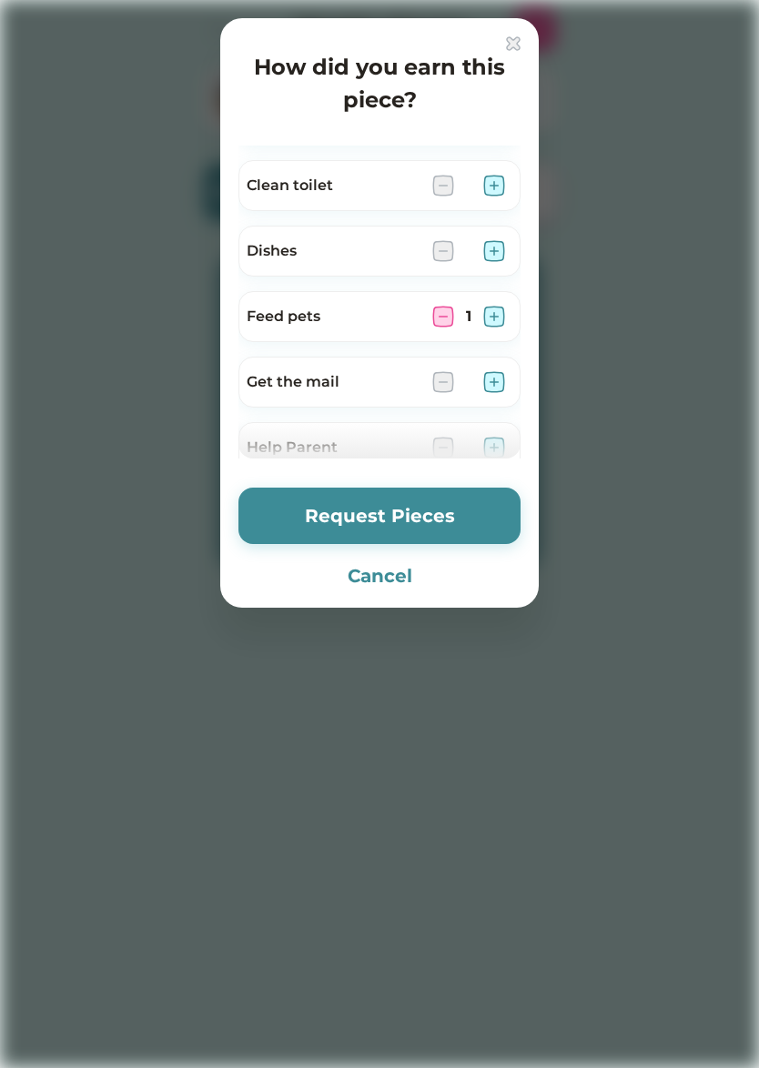
click at [466, 512] on button "Request Pieces" at bounding box center [379, 516] width 282 height 56
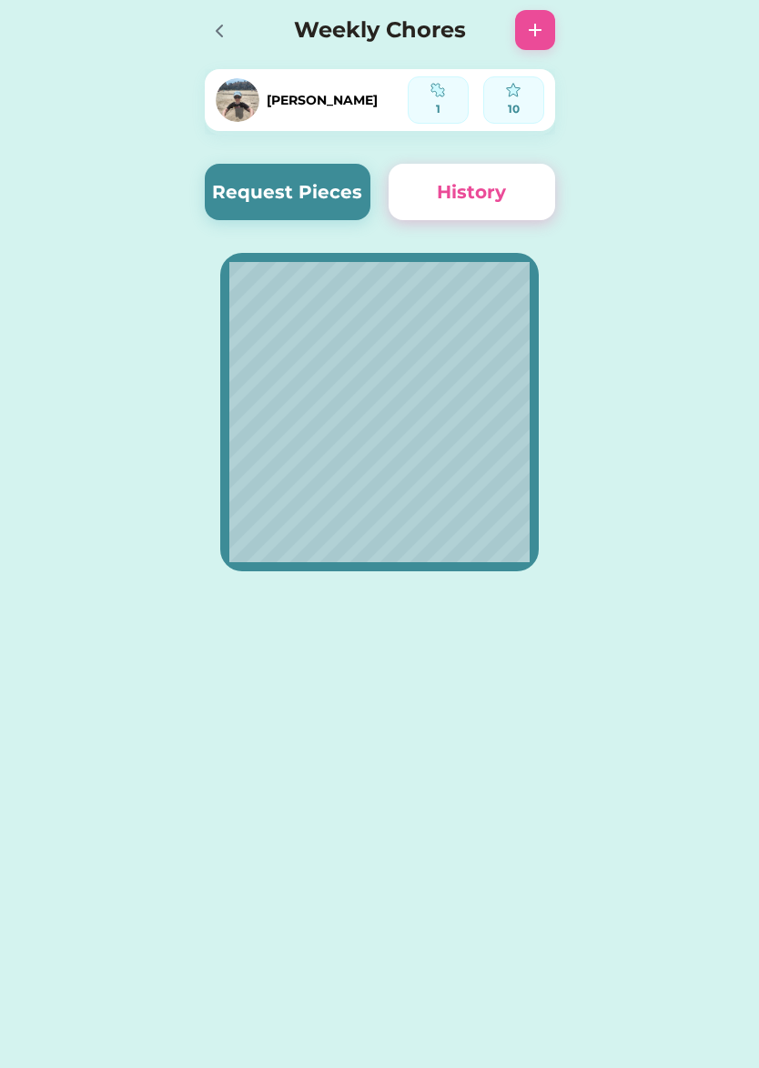
click at [221, 29] on icon at bounding box center [219, 31] width 22 height 22
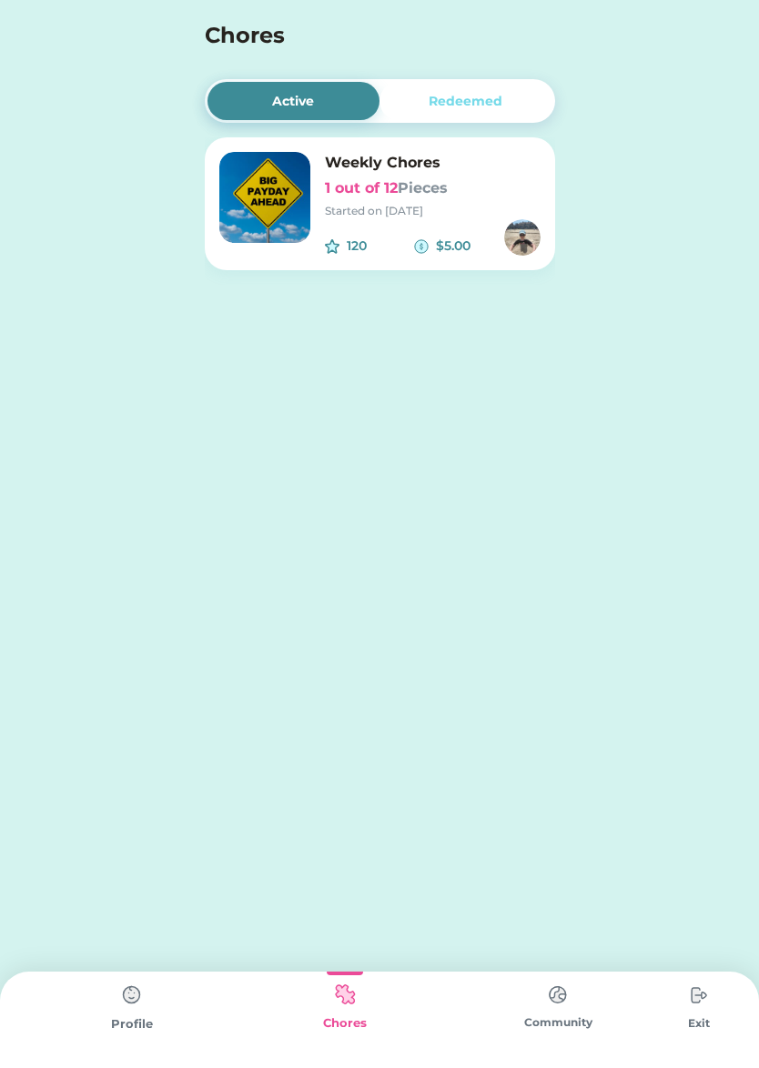
click at [696, 995] on img at bounding box center [698, 995] width 36 height 36
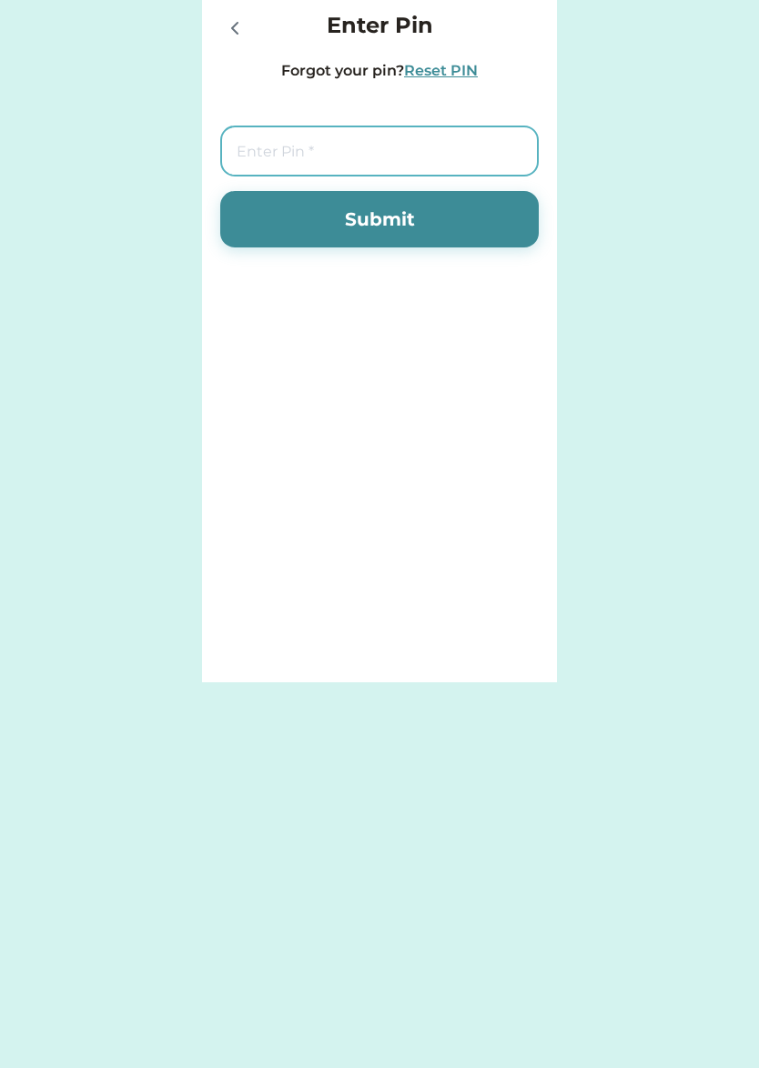
click at [309, 156] on input "tel" at bounding box center [379, 151] width 318 height 51
type input "7283"
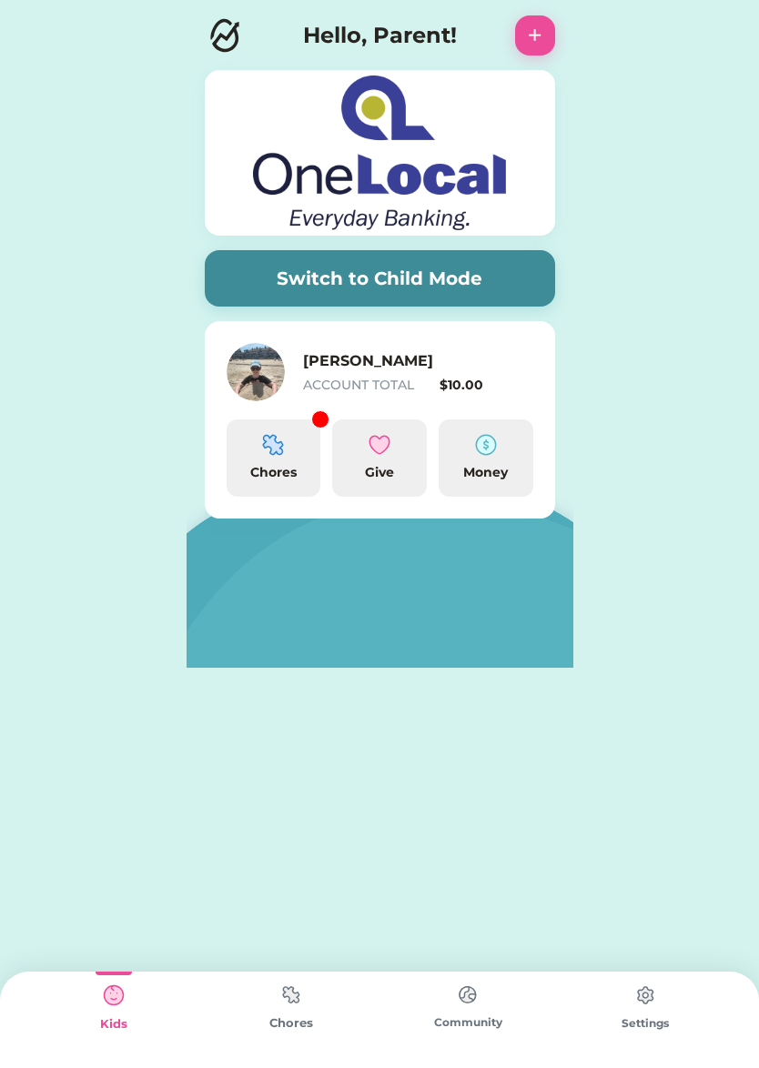
click at [267, 451] on img at bounding box center [273, 445] width 22 height 22
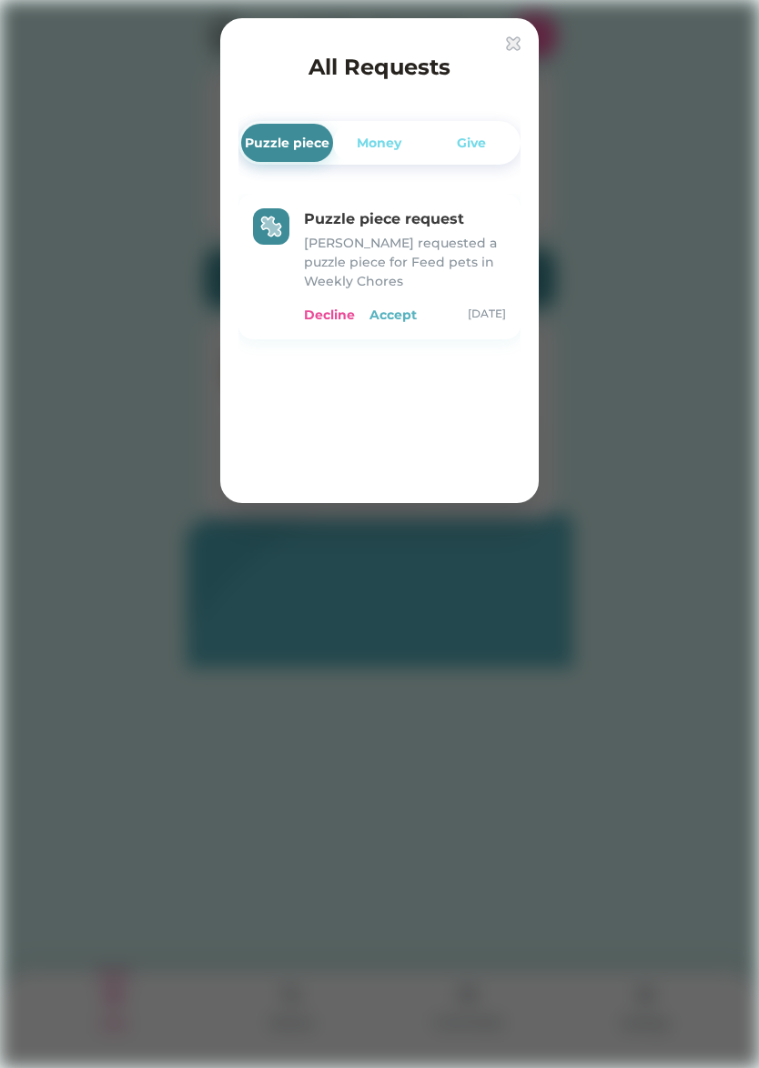
click at [392, 315] on div "Accept" at bounding box center [392, 315] width 47 height 19
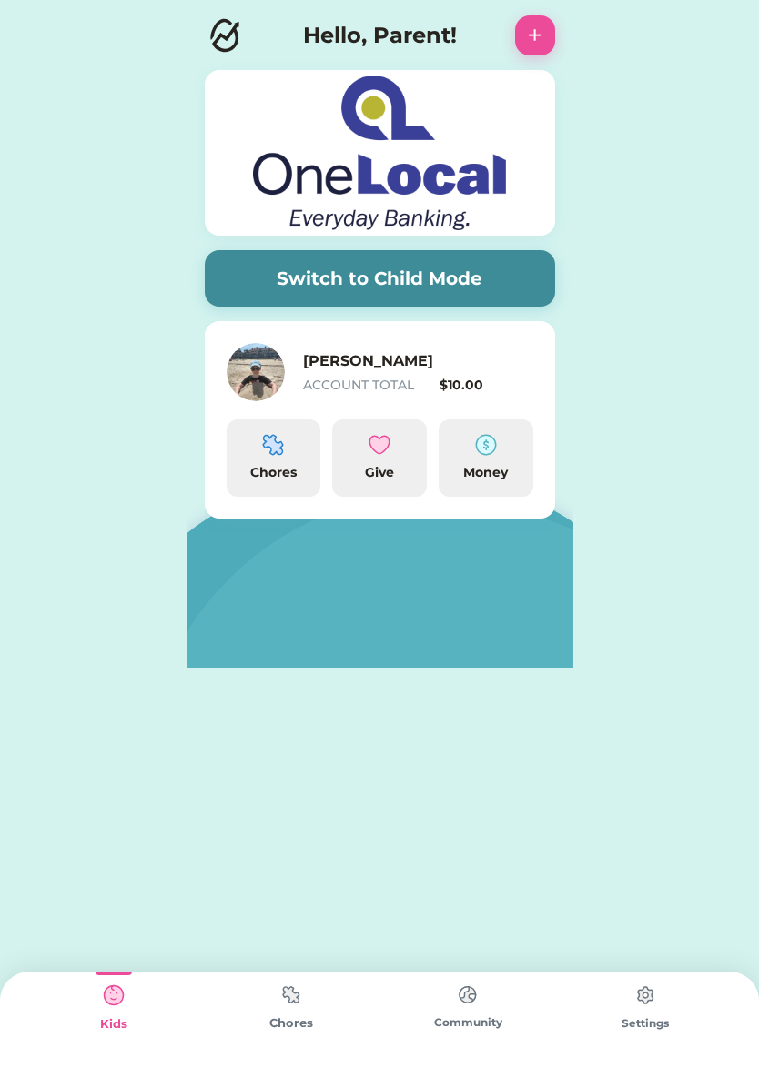
click at [394, 351] on h6 "[PERSON_NAME]" at bounding box center [394, 361] width 182 height 22
type input "0.20%"
select select ""1348695171700984260__LOOKUP__1757700829341x891584904775841500""
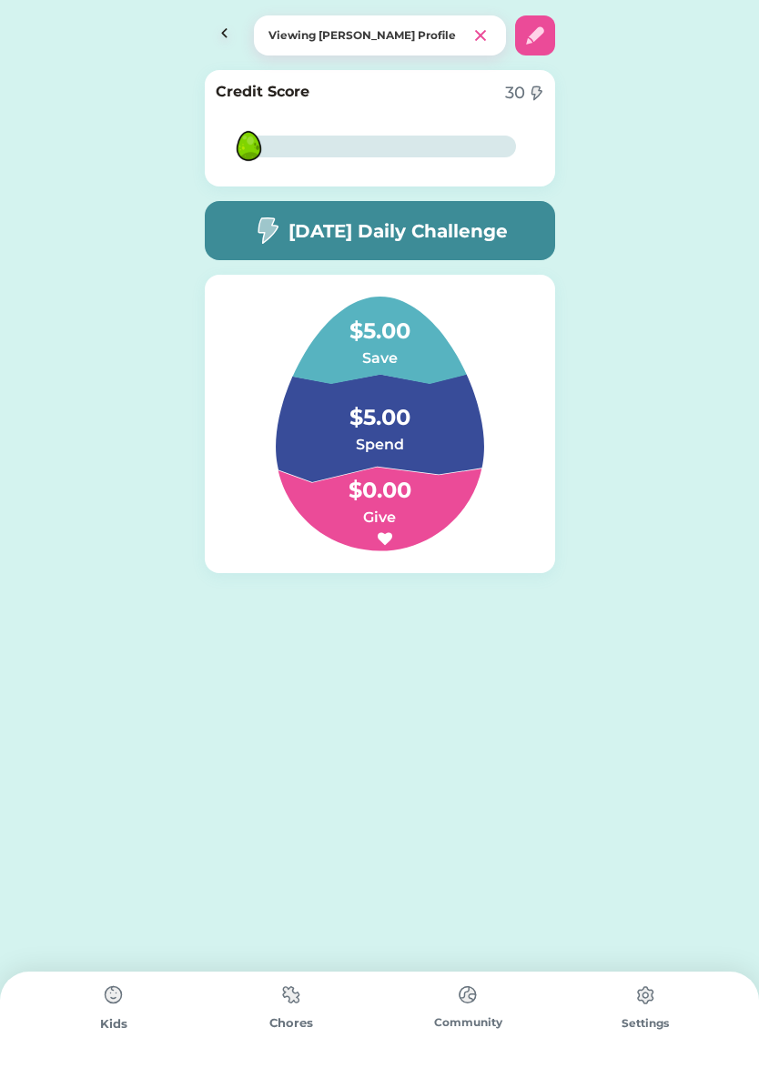
drag, startPoint x: 386, startPoint y: 346, endPoint x: 385, endPoint y: 358, distance: 12.8
click at [385, 346] on h4 "$5.00" at bounding box center [379, 322] width 182 height 51
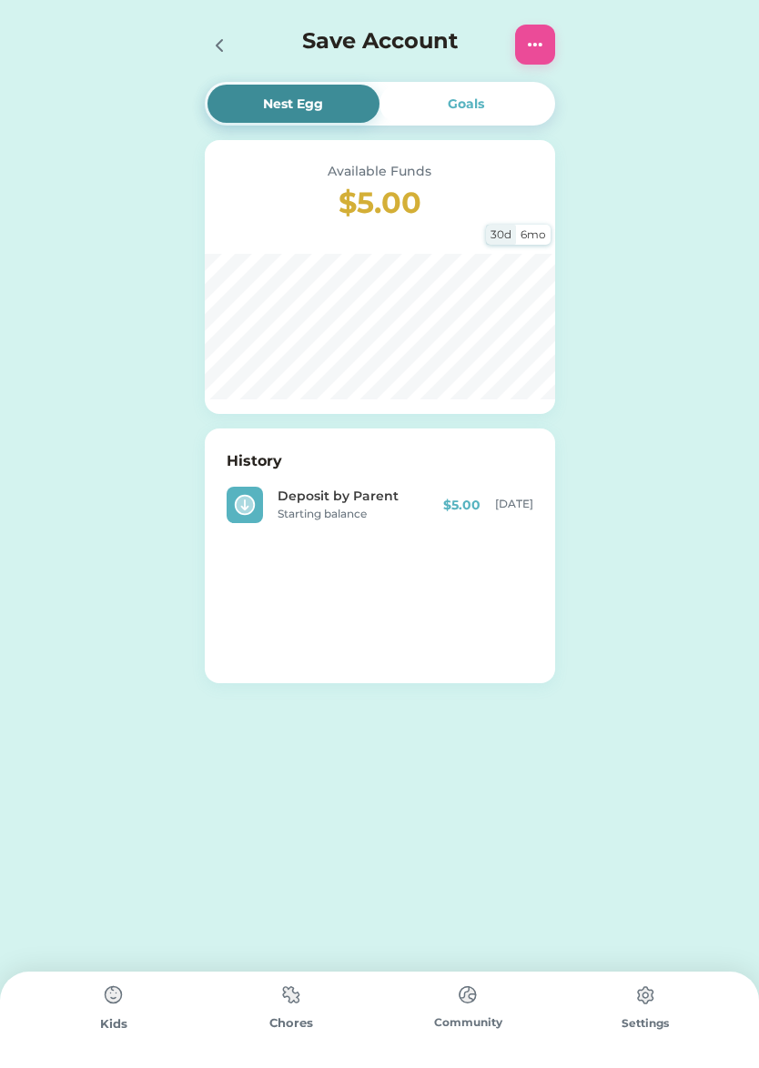
click at [536, 49] on img at bounding box center [535, 45] width 22 height 22
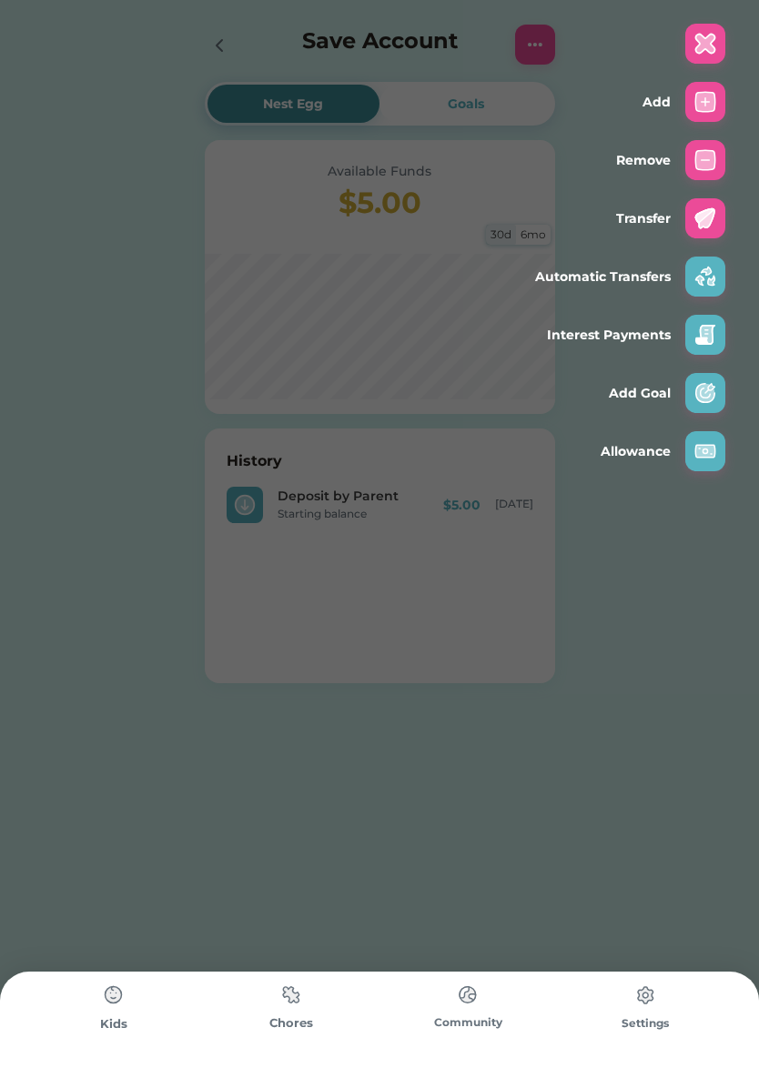
click at [703, 278] on img at bounding box center [705, 277] width 22 height 22
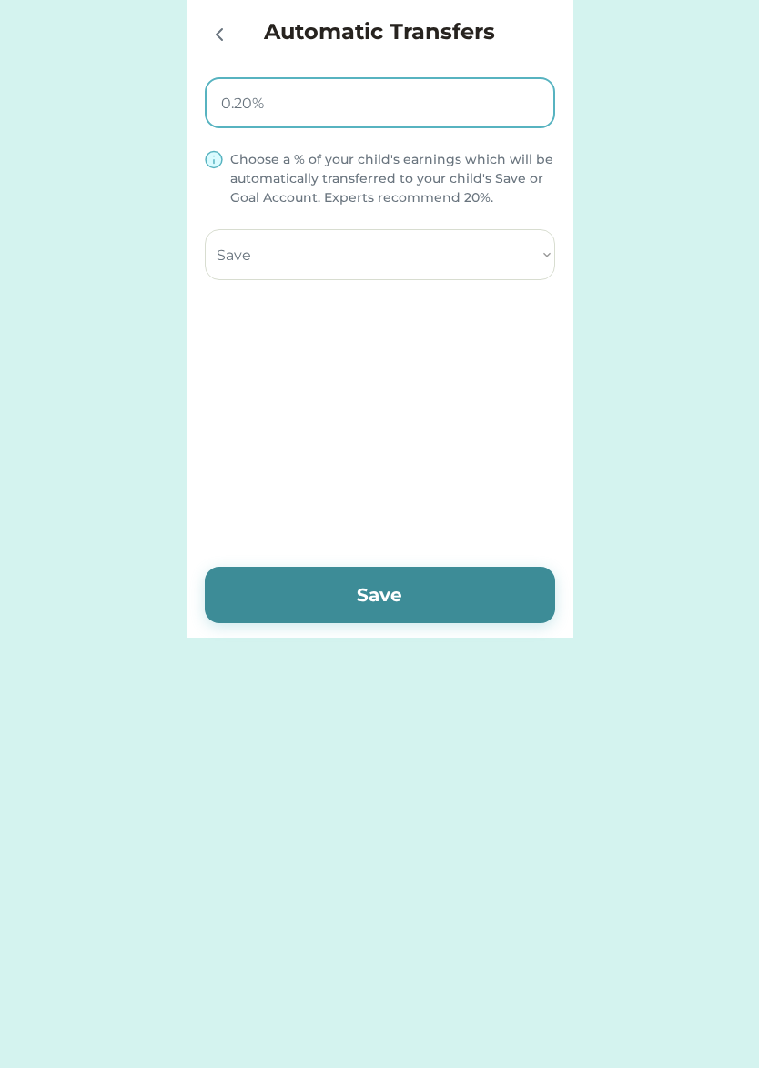
drag, startPoint x: 247, startPoint y: 104, endPoint x: 263, endPoint y: 108, distance: 16.1
click at [247, 104] on input "input" at bounding box center [380, 102] width 350 height 51
type input "0.00%"
click at [337, 353] on div "Automatic Transfers Choose a % of your child's earnings which will be automatic…" at bounding box center [379, 319] width 387 height 637
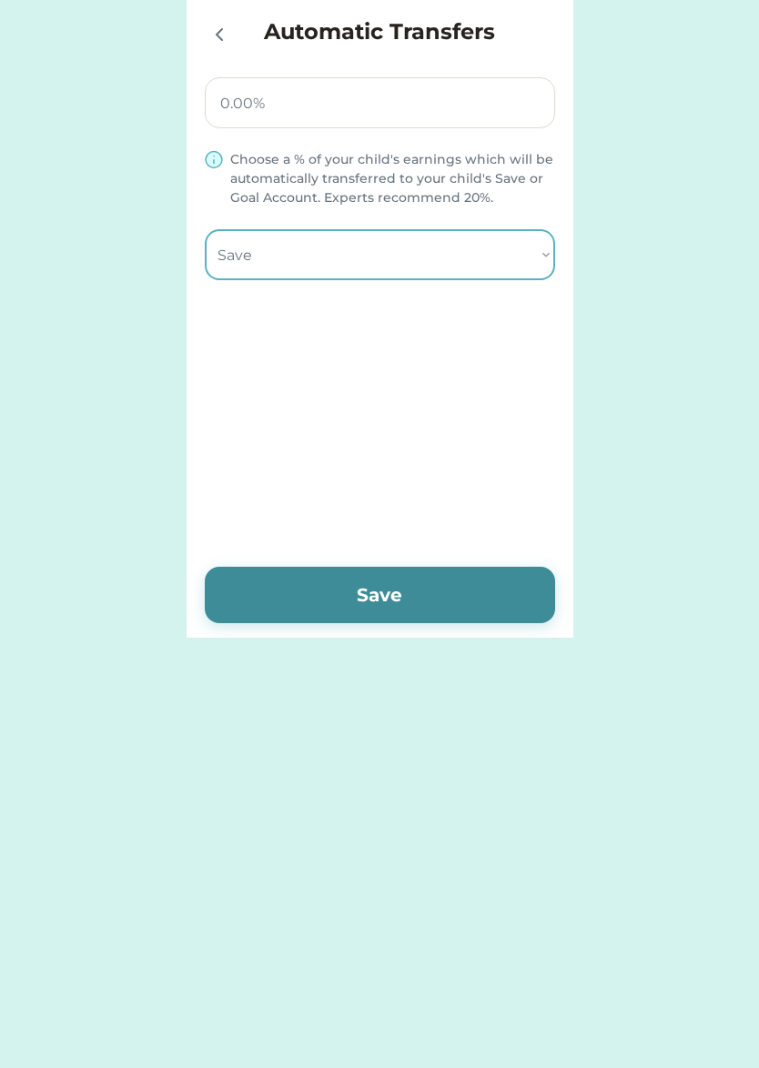
drag, startPoint x: 549, startPoint y: 261, endPoint x: 437, endPoint y: 501, distance: 264.9
click at [473, 428] on div "Automatic Transfers Choose a % of your child's earnings which will be automatic…" at bounding box center [379, 319] width 387 height 637
click at [411, 589] on button "Save" at bounding box center [380, 595] width 350 height 56
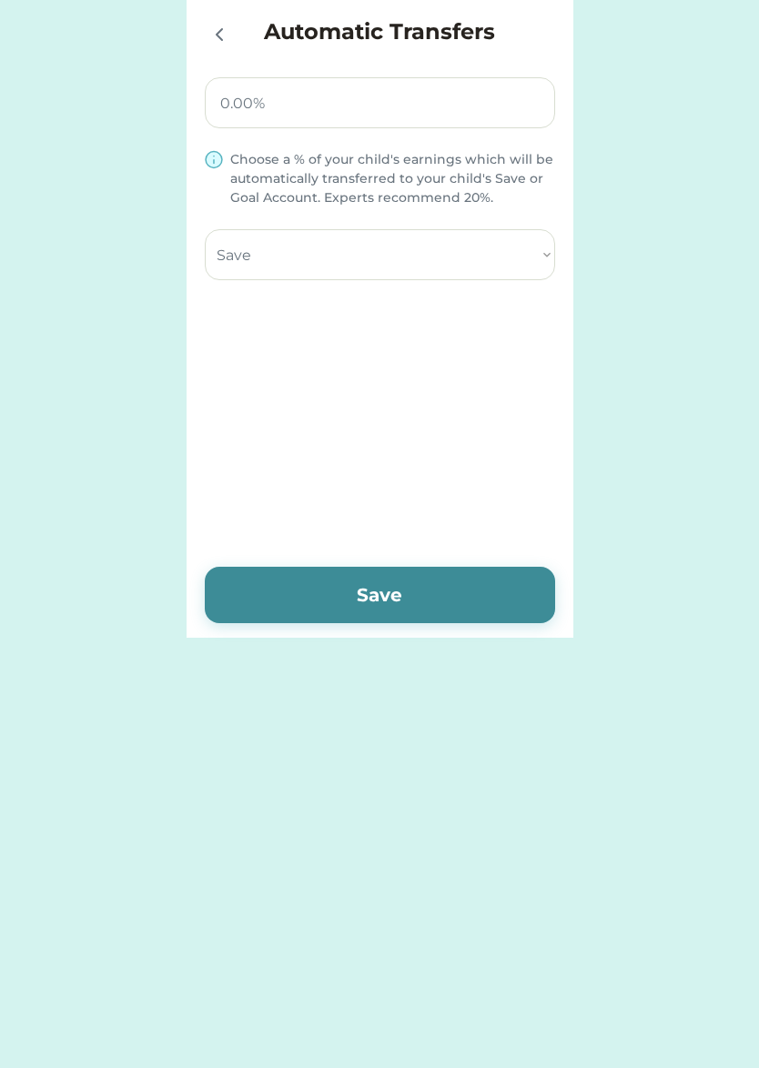
click at [411, 596] on button "Save" at bounding box center [380, 595] width 350 height 56
click at [220, 39] on icon at bounding box center [219, 34] width 5 height 11
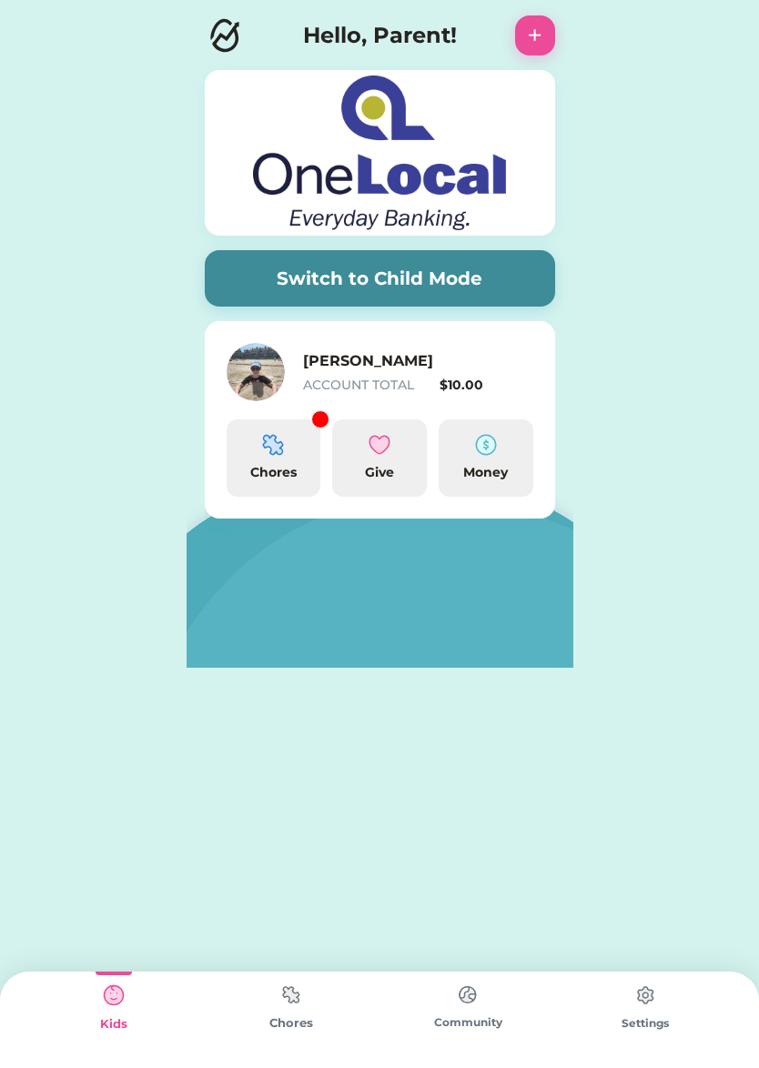
click at [276, 448] on img at bounding box center [273, 445] width 22 height 22
